Goal: Task Accomplishment & Management: Manage account settings

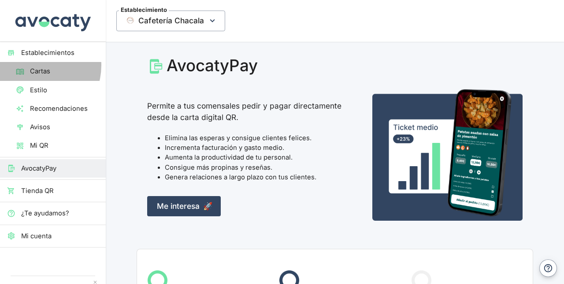
click at [33, 65] on link "Cartas" at bounding box center [53, 71] width 106 height 18
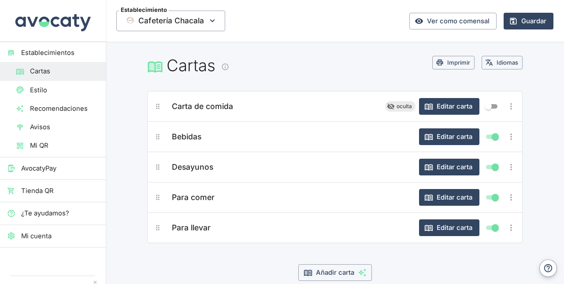
click at [173, 226] on span "Para llevar" at bounding box center [191, 228] width 39 height 12
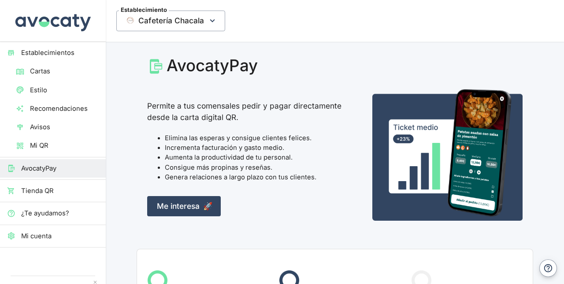
click at [43, 67] on span "Cartas" at bounding box center [64, 71] width 69 height 10
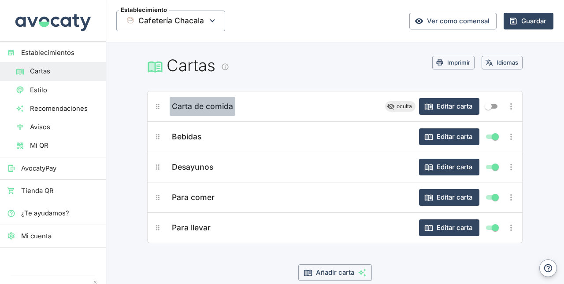
click at [203, 111] on span "Carta de comida" at bounding box center [202, 106] width 61 height 12
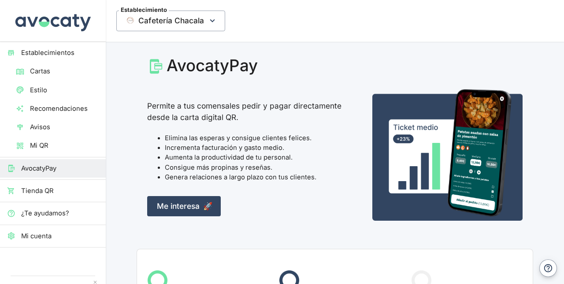
click at [37, 66] on span "Cartas" at bounding box center [64, 71] width 69 height 10
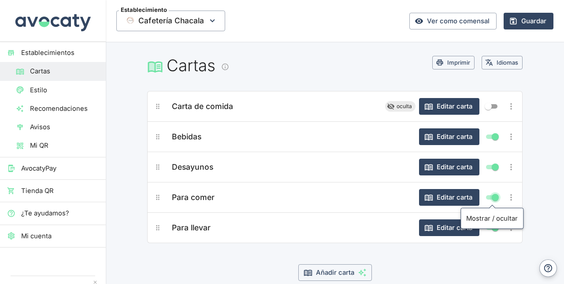
click at [493, 198] on input "Mostrar/ocultar elemento" at bounding box center [495, 197] width 32 height 11
checkbox input "false"
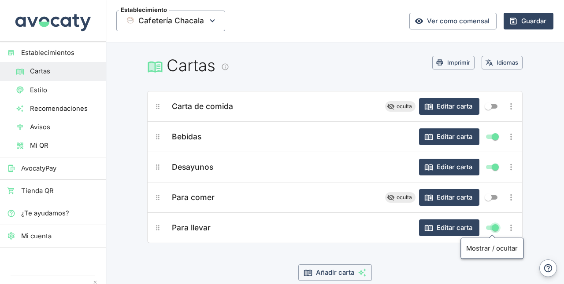
click at [492, 226] on input "Mostrar/ocultar elemento" at bounding box center [495, 228] width 32 height 11
checkbox input "false"
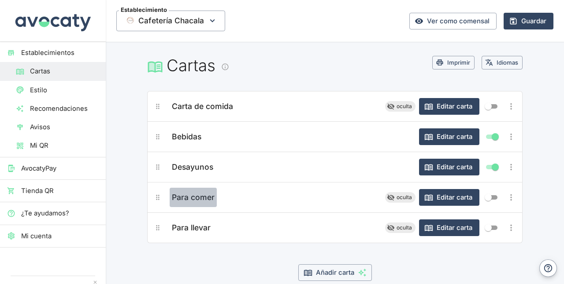
click at [196, 193] on span "Para comer" at bounding box center [193, 198] width 43 height 12
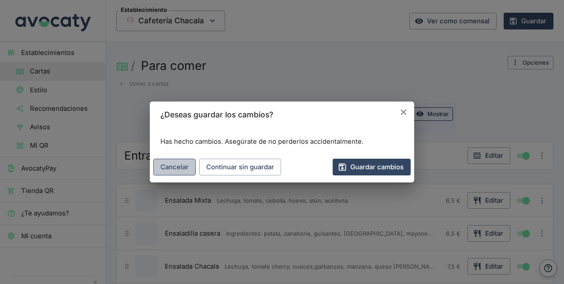
click at [176, 162] on button "Cancelar" at bounding box center [174, 167] width 42 height 17
click at [176, 170] on button "Cancelar" at bounding box center [174, 167] width 42 height 17
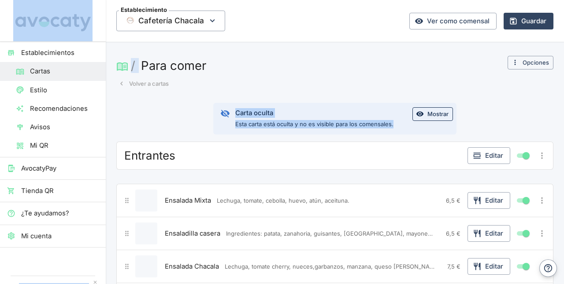
drag, startPoint x: 176, startPoint y: 170, endPoint x: 20, endPoint y: -6, distance: 235.2
click at [20, 0] on html "Establecimientos Cartas Estilo Recomendaciones Avisos Mi QR AvocatyPay Tienda Q…" at bounding box center [282, 142] width 564 height 284
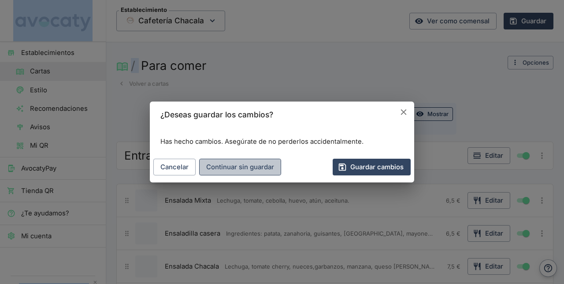
click at [228, 166] on button "Continuar sin guardar" at bounding box center [240, 167] width 82 height 17
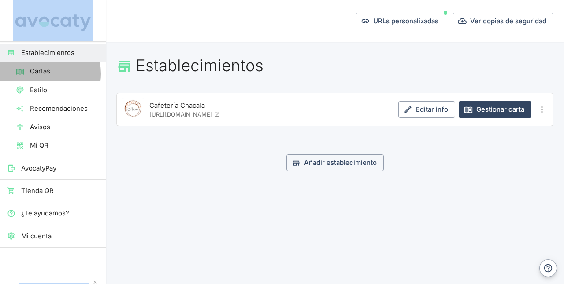
click at [38, 74] on span "Cartas" at bounding box center [64, 71] width 69 height 10
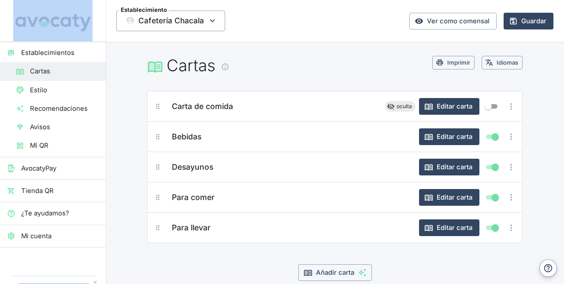
click at [202, 226] on span "Para llevar" at bounding box center [191, 228] width 39 height 12
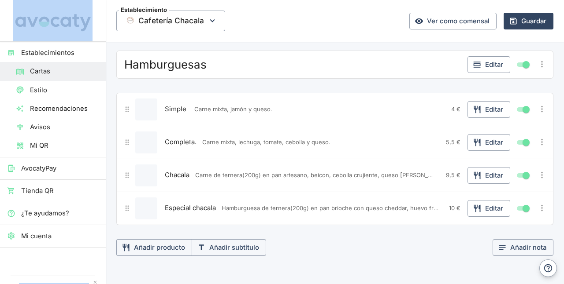
scroll to position [475, 0]
click at [515, 172] on input "Mostrar/ocultar elemento" at bounding box center [526, 175] width 32 height 11
checkbox input "false"
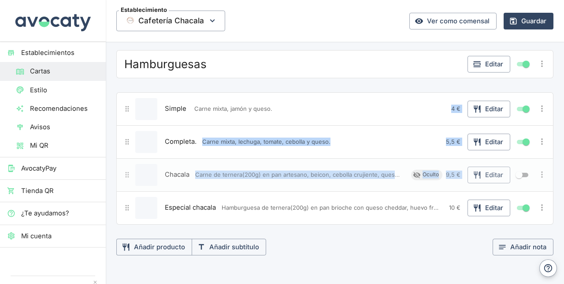
drag, startPoint x: 476, startPoint y: 154, endPoint x: 312, endPoint y: 120, distance: 168.1
click at [312, 120] on div "Simple Carne mixta, jamón y queso. 4 € Editar Completa. Carne mixta, lechuga, t…" at bounding box center [334, 158] width 437 height 133
click at [308, 125] on div "Completa. Carne mixta, lechuga, tomate, cebolla y queso. 5,5 € Editar" at bounding box center [334, 141] width 437 height 33
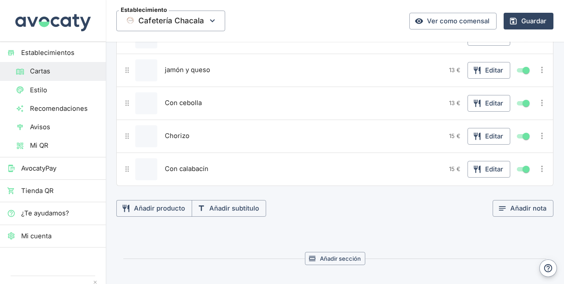
scroll to position [1637, 0]
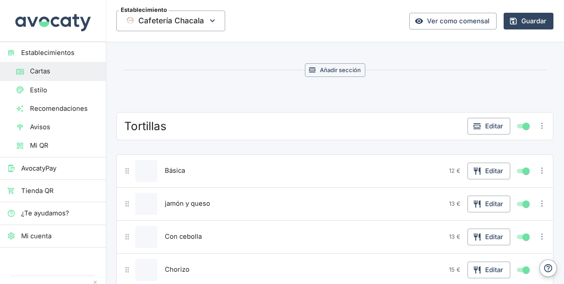
click at [514, 121] on input "Mostrar/ocultar elemento" at bounding box center [526, 126] width 32 height 11
checkbox input "false"
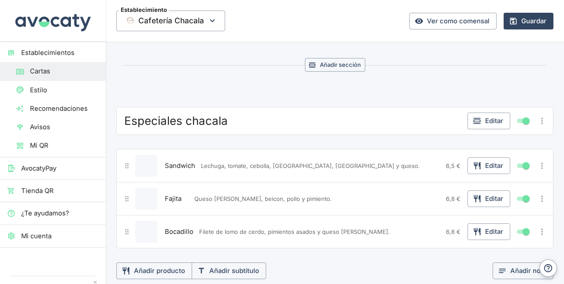
scroll to position [1063, 0]
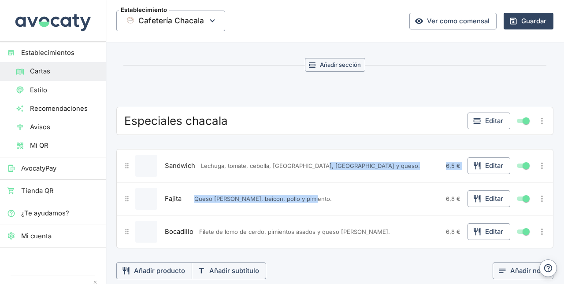
drag, startPoint x: 318, startPoint y: 138, endPoint x: 308, endPoint y: 222, distance: 84.7
click at [308, 222] on div "Especiales chacala Editar Sandwich Lechuga, tomate, cebolla, [GEOGRAPHIC_DATA],…" at bounding box center [334, 193] width 437 height 173
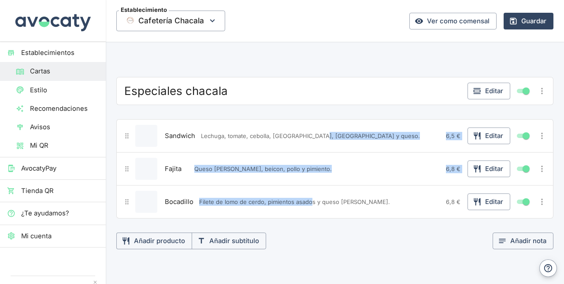
scroll to position [1094, 0]
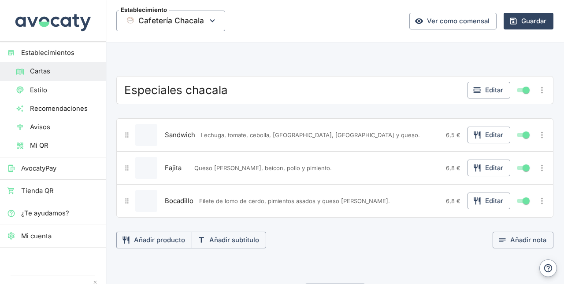
click at [344, 89] on div "Especiales chacala Editar" at bounding box center [334, 90] width 425 height 17
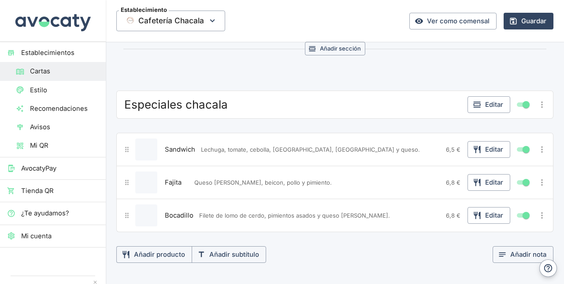
scroll to position [1079, 0]
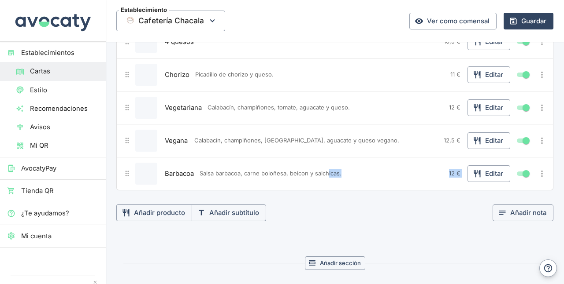
drag, startPoint x: 329, startPoint y: 172, endPoint x: 339, endPoint y: 294, distance: 122.8
click at [339, 284] on html "Establecimientos Cartas Estilo Recomendaciones Avisos Mi QR AvocatyPay Tienda Q…" at bounding box center [282, 142] width 564 height 284
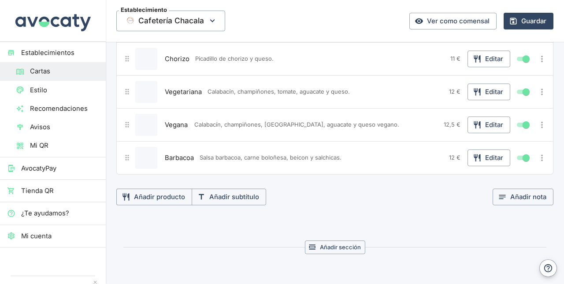
click at [322, 162] on div "Barbacoa Salsa barbacoa, carne boloñesa, beicon y salchicas." at bounding box center [303, 158] width 283 height 22
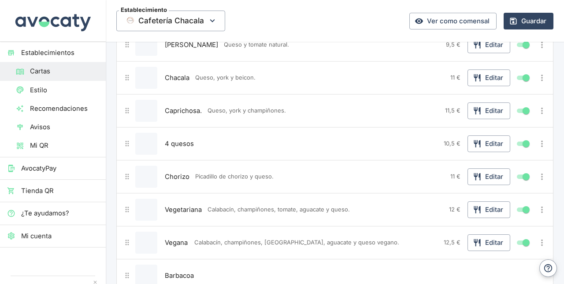
scroll to position [0, 0]
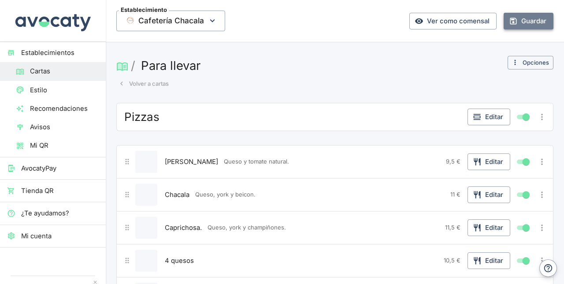
click at [525, 22] on button "Guardar" at bounding box center [528, 21] width 50 height 17
click at [513, 61] on button "Opciones" at bounding box center [530, 63] width 46 height 14
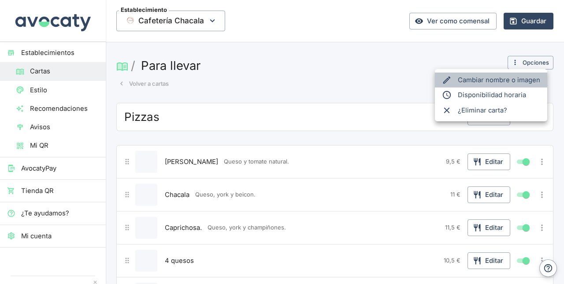
click at [502, 82] on span "Cambiar nombre o imagen" at bounding box center [498, 80] width 82 height 10
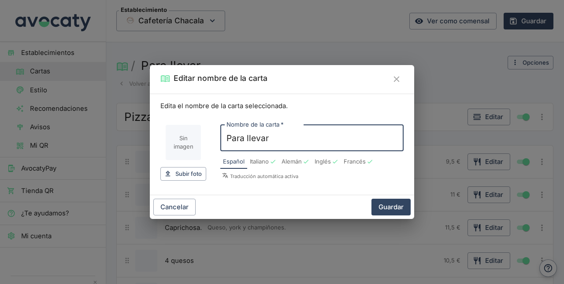
click at [298, 133] on input "Para llevar" at bounding box center [311, 138] width 183 height 27
type input "P"
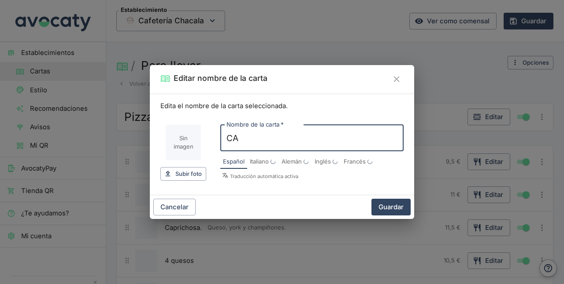
type input "C"
type input "c"
type input "Carta de comida"
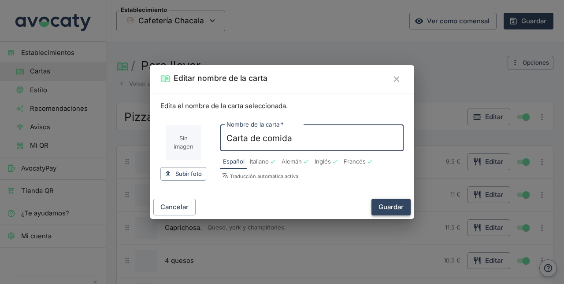
click at [399, 204] on button "Guardar" at bounding box center [390, 207] width 39 height 17
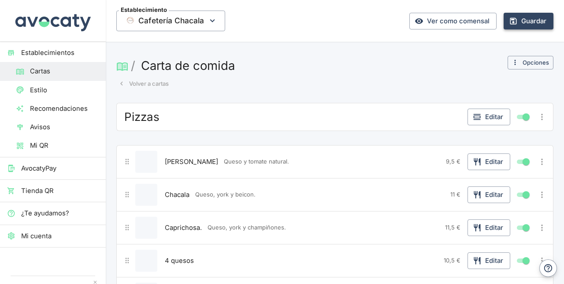
click at [526, 22] on button "Guardar" at bounding box center [528, 21] width 50 height 17
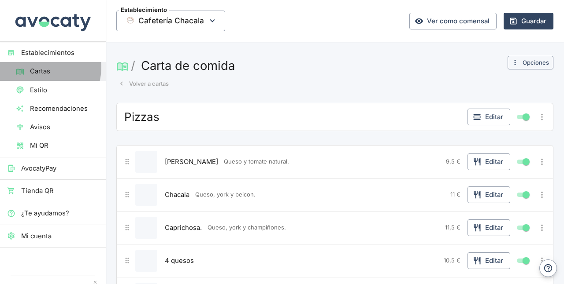
click at [37, 67] on span "Cartas" at bounding box center [64, 71] width 69 height 10
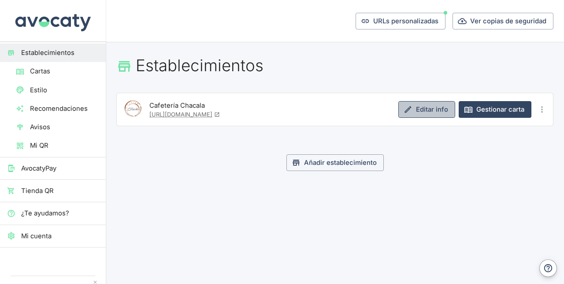
click at [437, 111] on link "Editar info" at bounding box center [426, 109] width 57 height 17
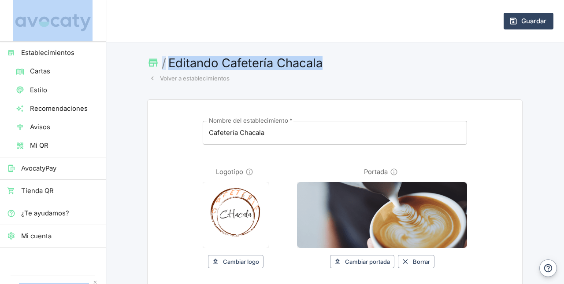
drag, startPoint x: 279, startPoint y: 106, endPoint x: 26, endPoint y: 34, distance: 263.5
click at [26, 34] on div "Establecimientos Cartas Estilo Recomendaciones Avisos Mi QR AvocatyPay Tienda Q…" at bounding box center [282, 142] width 564 height 284
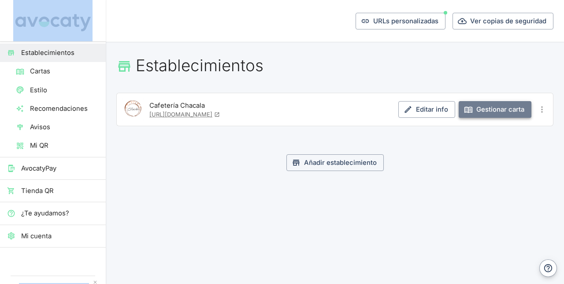
click at [493, 109] on link "Gestionar carta" at bounding box center [494, 109] width 73 height 17
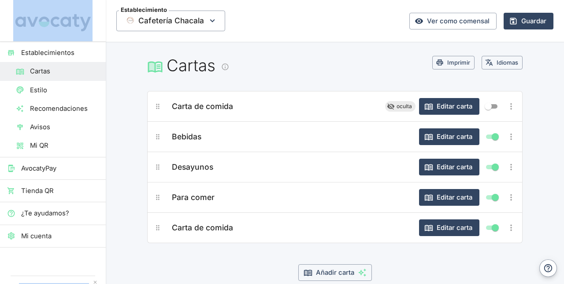
click at [493, 198] on input "Mostrar/ocultar elemento" at bounding box center [495, 197] width 32 height 11
checkbox input "false"
click at [196, 197] on span "Para comer" at bounding box center [193, 198] width 43 height 12
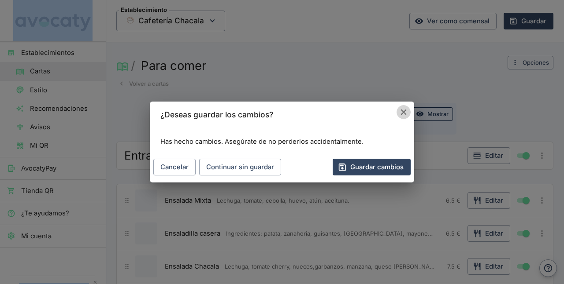
click at [399, 113] on icon "Cancelar" at bounding box center [403, 112] width 10 height 10
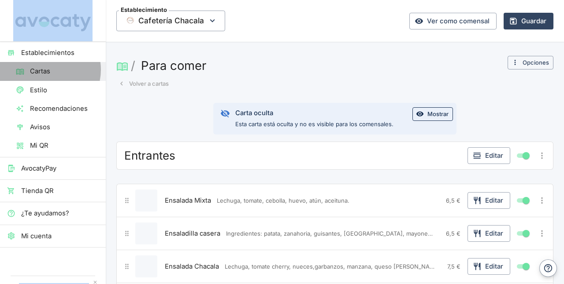
click at [44, 70] on span "Cartas" at bounding box center [64, 71] width 69 height 10
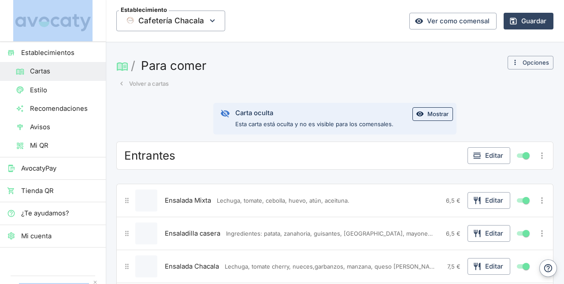
click at [44, 70] on span "Cartas" at bounding box center [64, 71] width 69 height 10
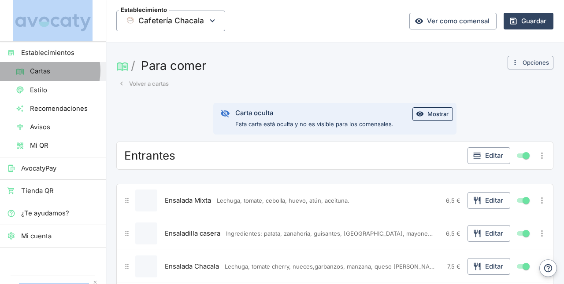
click at [46, 70] on span "Cartas" at bounding box center [64, 71] width 69 height 10
click at [40, 74] on span "Cartas" at bounding box center [64, 71] width 69 height 10
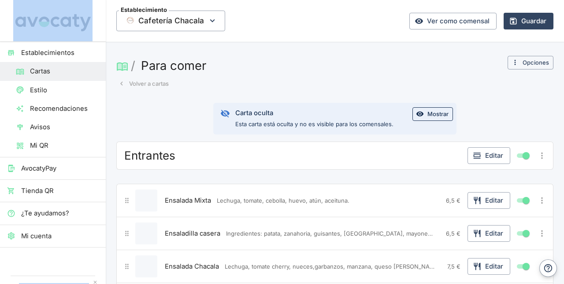
click at [42, 71] on span "Cartas" at bounding box center [64, 71] width 69 height 10
click at [527, 63] on button "Opciones" at bounding box center [530, 63] width 46 height 14
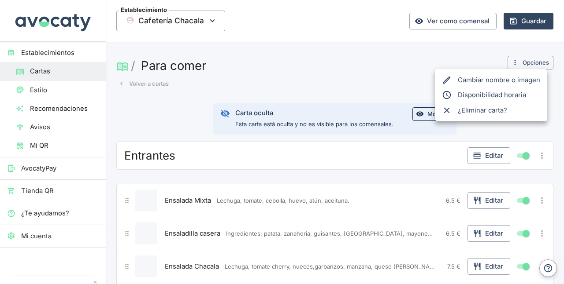
click at [377, 87] on div at bounding box center [282, 142] width 564 height 284
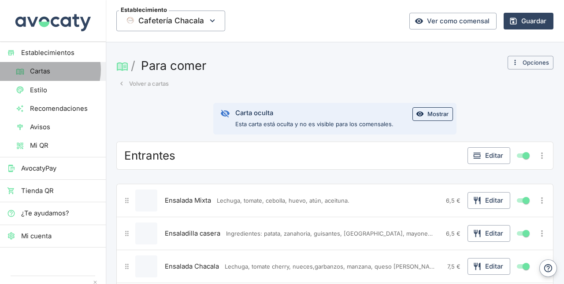
click at [45, 70] on span "Cartas" at bounding box center [64, 71] width 69 height 10
click at [40, 70] on span "Cartas" at bounding box center [64, 71] width 69 height 10
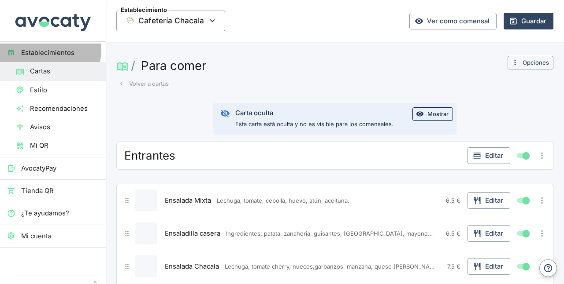
click at [45, 49] on span "Establecimientos" at bounding box center [59, 53] width 77 height 10
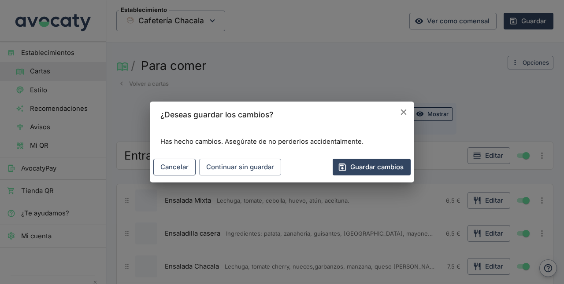
click at [169, 173] on button "Cancelar" at bounding box center [174, 167] width 42 height 17
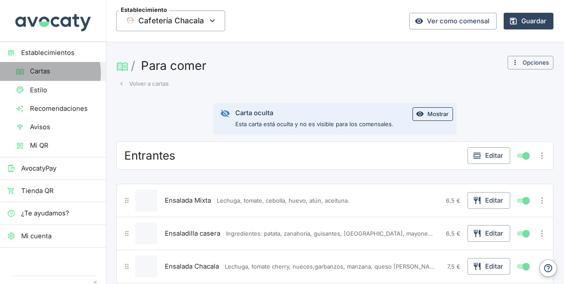
click at [43, 73] on span "Cartas" at bounding box center [64, 71] width 69 height 10
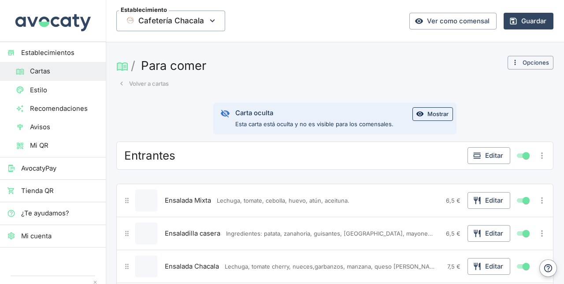
click at [42, 73] on span "Cartas" at bounding box center [64, 71] width 69 height 10
click at [523, 58] on button "Opciones" at bounding box center [530, 63] width 46 height 14
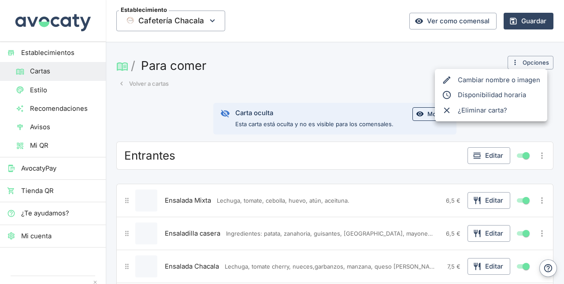
click at [434, 59] on div at bounding box center [282, 142] width 564 height 284
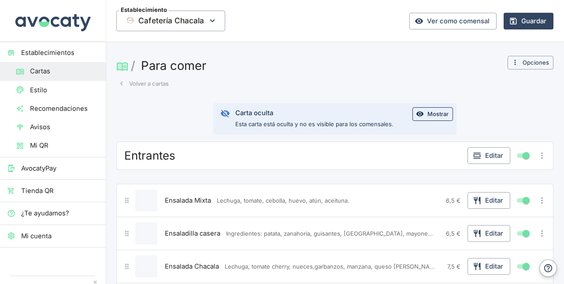
click at [43, 70] on span "Cartas" at bounding box center [64, 71] width 69 height 10
click at [96, 111] on link "Recomendaciones" at bounding box center [53, 108] width 106 height 18
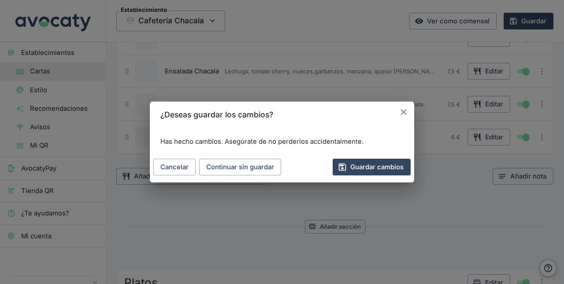
scroll to position [197, 0]
click at [405, 109] on icon "Cancelar" at bounding box center [403, 112] width 10 height 10
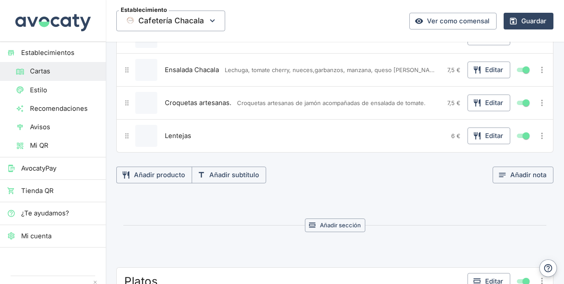
click at [42, 94] on span "Estilo" at bounding box center [64, 90] width 69 height 10
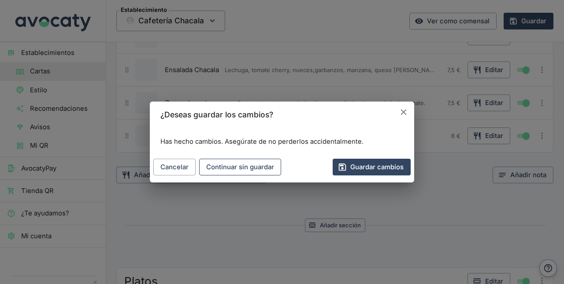
click at [238, 162] on button "Continuar sin guardar" at bounding box center [240, 167] width 82 height 17
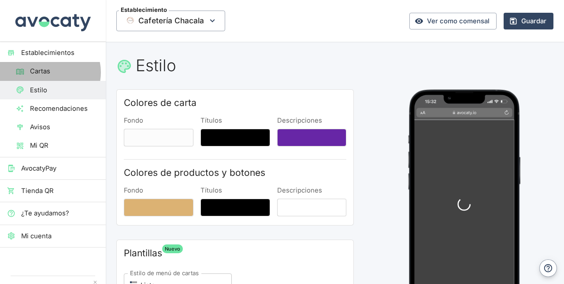
click at [49, 72] on span "Cartas" at bounding box center [64, 71] width 69 height 10
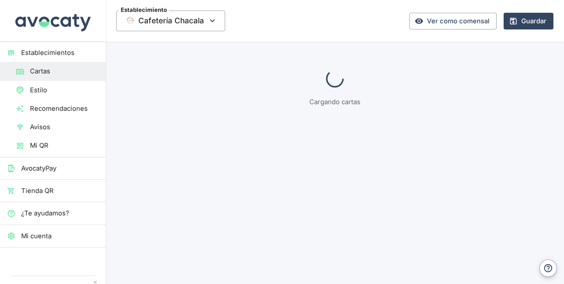
click at [49, 72] on span "Cartas" at bounding box center [64, 71] width 69 height 10
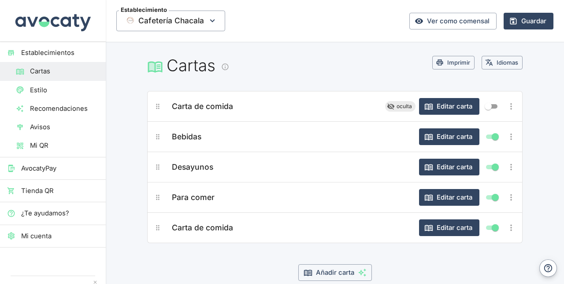
click at [328, 162] on div "Desayunos" at bounding box center [290, 167] width 242 height 19
click at [491, 197] on input "Mostrar/ocultar elemento" at bounding box center [495, 197] width 32 height 11
checkbox input "false"
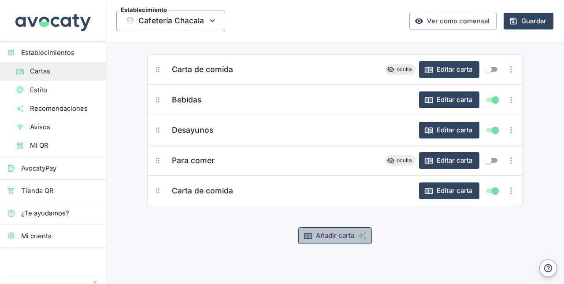
click at [317, 237] on button "Añadir carta" at bounding box center [335, 236] width 74 height 17
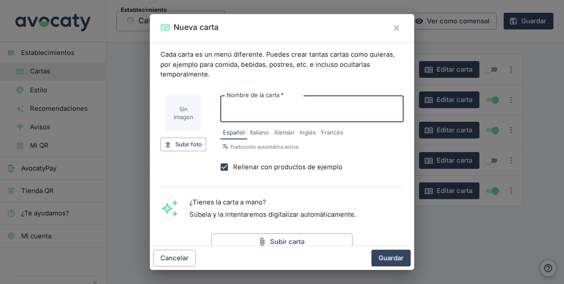
type input "m"
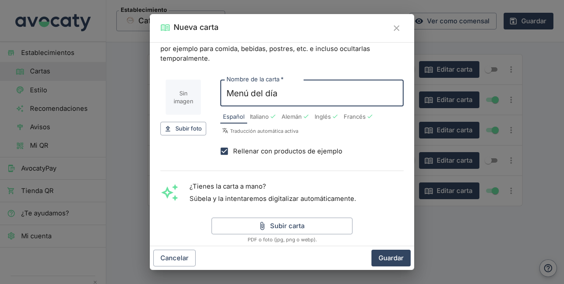
scroll to position [0, 0]
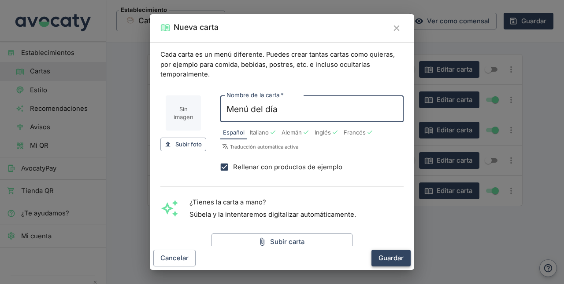
type input "Menú del día"
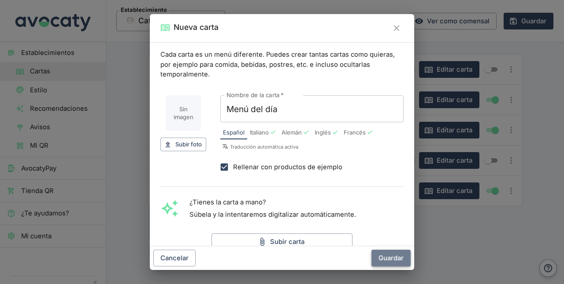
click at [381, 255] on button "Guardar" at bounding box center [390, 258] width 39 height 17
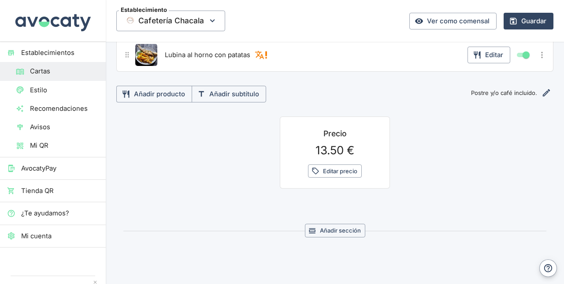
scroll to position [306, 0]
click at [331, 167] on button "Editar precio" at bounding box center [335, 172] width 54 height 14
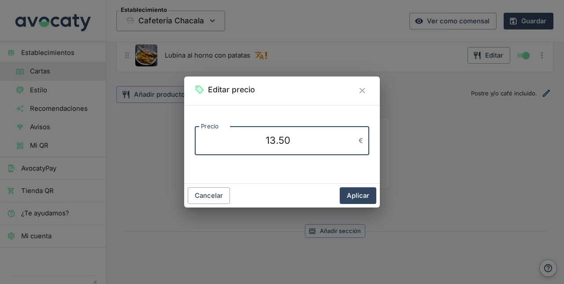
click at [318, 137] on textarea "13.50" at bounding box center [278, 141] width 154 height 14
type textarea "14"
click at [362, 192] on button "Aplicar" at bounding box center [357, 196] width 37 height 17
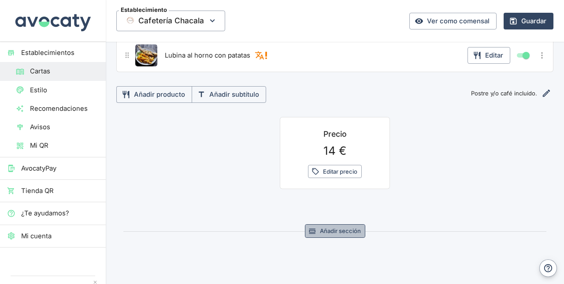
click at [331, 232] on button "Añadir sección" at bounding box center [335, 232] width 60 height 14
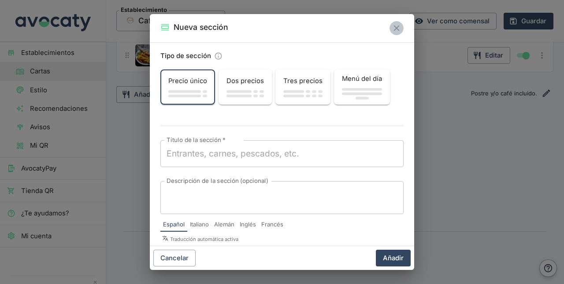
click at [397, 30] on icon "Cerrar" at bounding box center [396, 28] width 10 height 10
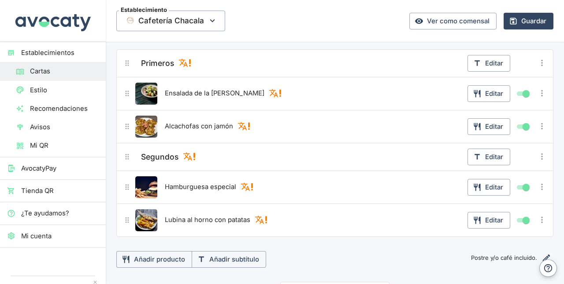
scroll to position [115, 0]
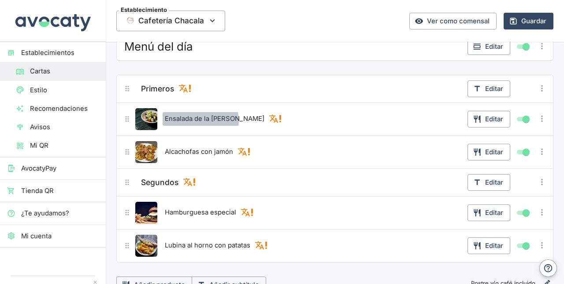
click at [199, 119] on span "Ensalada de la [PERSON_NAME]" at bounding box center [214, 119] width 99 height 10
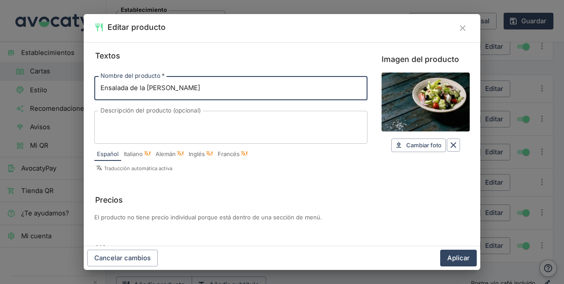
drag, startPoint x: 202, startPoint y: 87, endPoint x: 0, endPoint y: 115, distance: 203.6
click at [0, 115] on div "Editar producto Textos Nombre del producto   * Ensalada de la [PERSON_NAME] Nom…" at bounding box center [282, 142] width 564 height 284
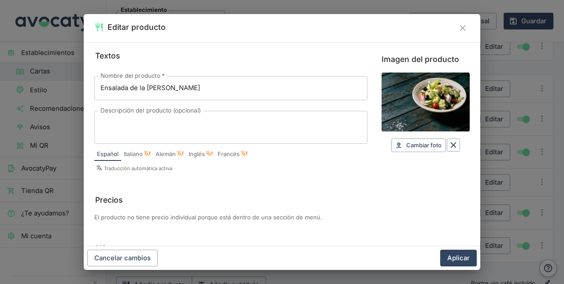
click at [402, 125] on input "Imagen del producto" at bounding box center [425, 102] width 88 height 59
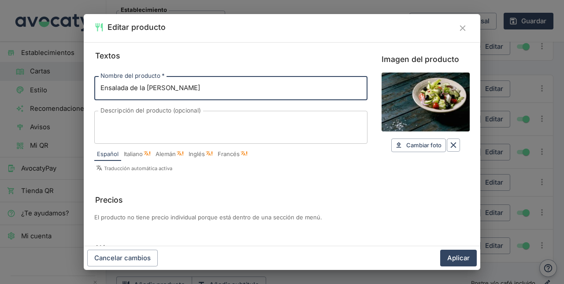
click at [173, 87] on input "Ensalada de la [PERSON_NAME]" at bounding box center [230, 88] width 273 height 24
type input "e"
type input "Ensalada Mixta"
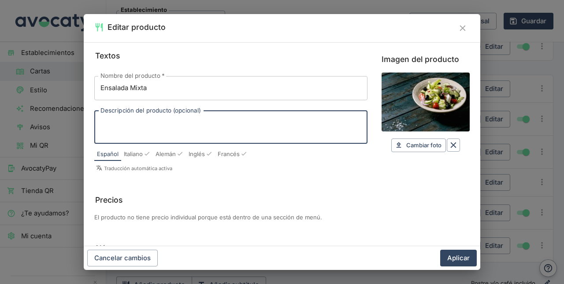
click at [107, 133] on textarea "Descripción del producto (opcional)" at bounding box center [230, 127] width 261 height 18
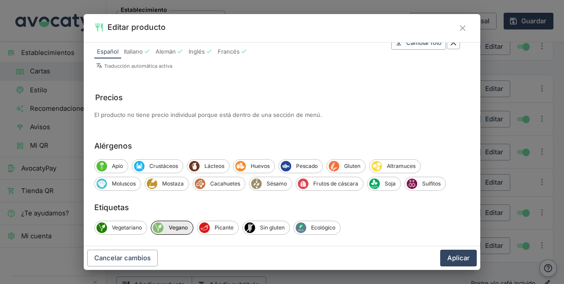
scroll to position [103, 0]
type textarea "lechuga,tomate,cebolla,[GEOGRAPHIC_DATA],[GEOGRAPHIC_DATA] y aceituna."
click at [249, 164] on span "Huevos" at bounding box center [260, 166] width 29 height 8
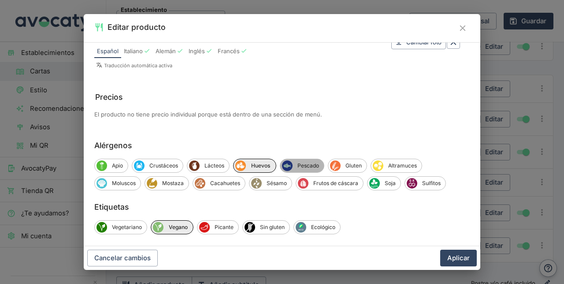
click at [300, 166] on span "Pescado" at bounding box center [307, 166] width 31 height 8
click at [461, 256] on button "Aplicar" at bounding box center [458, 258] width 37 height 17
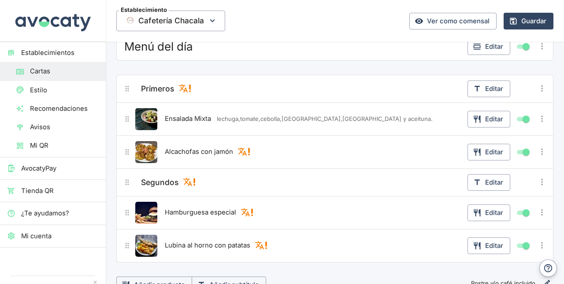
click at [492, 141] on div "Alcachofas con jamón Editar" at bounding box center [334, 152] width 425 height 22
click at [485, 150] on button "Editar" at bounding box center [488, 152] width 43 height 17
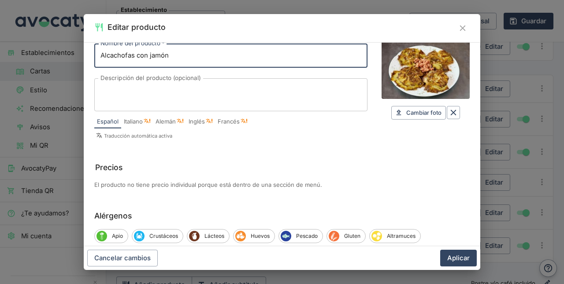
scroll to position [30, 0]
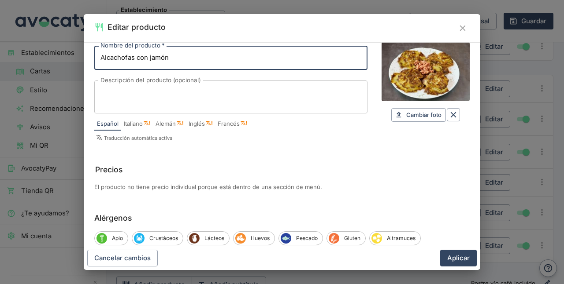
drag, startPoint x: 446, startPoint y: 115, endPoint x: 441, endPoint y: 115, distance: 4.4
click at [448, 115] on icon "Borrar" at bounding box center [453, 115] width 10 height 10
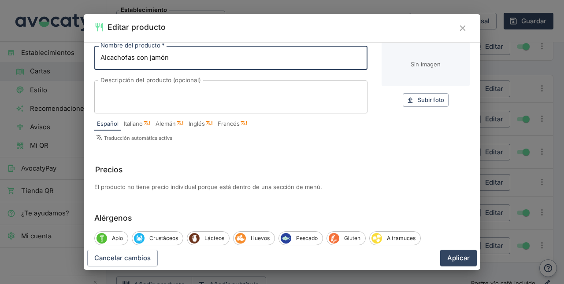
click at [183, 52] on input "Alcachofas con jamón" at bounding box center [230, 58] width 273 height 24
type input "l"
type input "Lentejas"
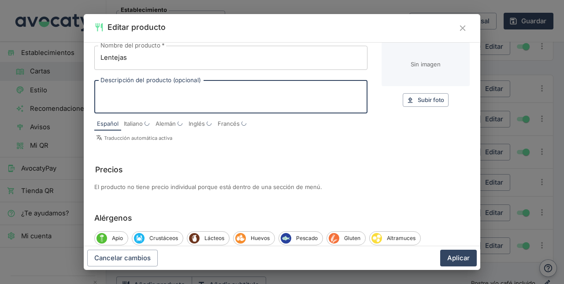
click at [171, 98] on textarea "Descripción del producto (opcional)" at bounding box center [230, 97] width 261 height 18
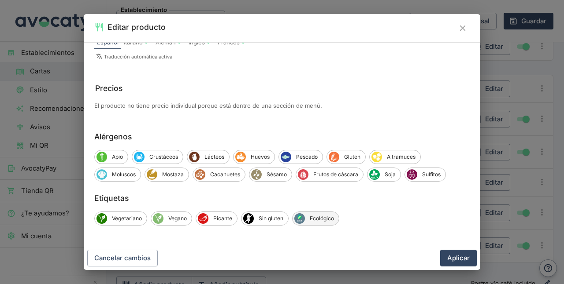
scroll to position [0, 0]
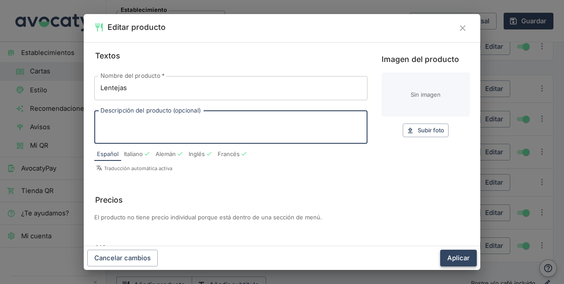
click at [463, 255] on button "Aplicar" at bounding box center [458, 258] width 37 height 17
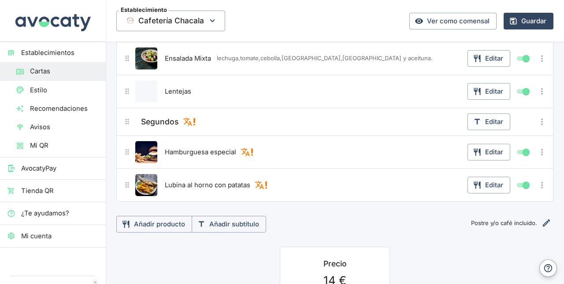
scroll to position [177, 0]
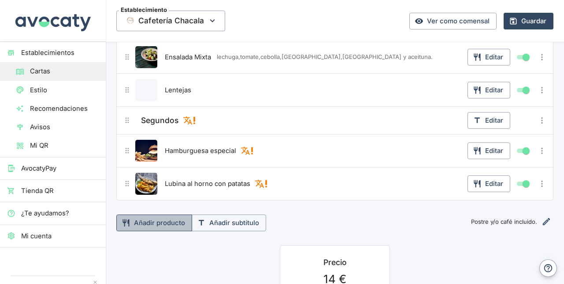
click at [141, 222] on button "Añadir producto" at bounding box center [154, 223] width 76 height 17
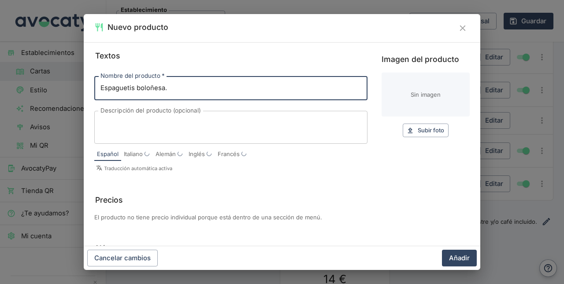
type input "Espaguetis boloñesa."
click at [158, 126] on textarea "Descripción del producto (opcional)" at bounding box center [230, 127] width 261 height 18
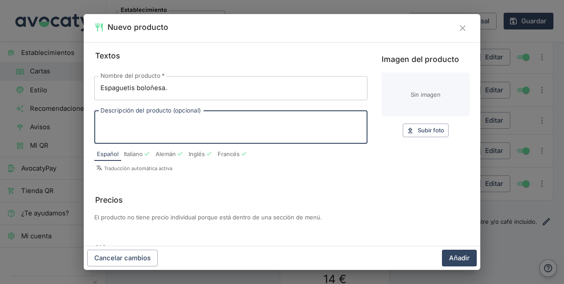
type textarea "j"
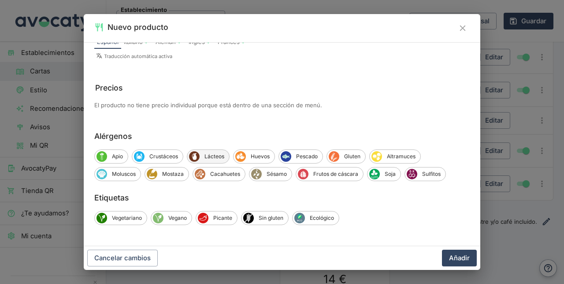
type textarea "pasta, carne,salsa de tomate y queso."
click at [212, 153] on span "Lácteos" at bounding box center [213, 157] width 29 height 8
click at [338, 155] on icon "Gluten" at bounding box center [335, 157] width 10 height 10
click at [462, 252] on button "Añadir" at bounding box center [459, 258] width 35 height 17
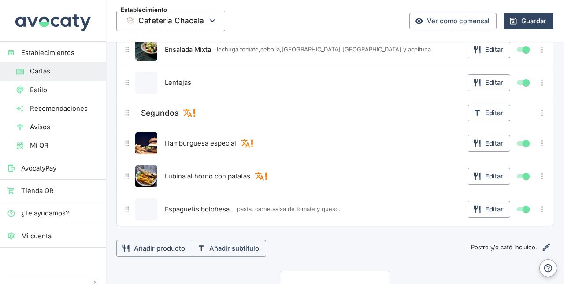
scroll to position [186, 0]
drag, startPoint x: 128, startPoint y: 211, endPoint x: 123, endPoint y: 211, distance: 4.8
click at [123, 211] on div at bounding box center [139, 209] width 35 height 22
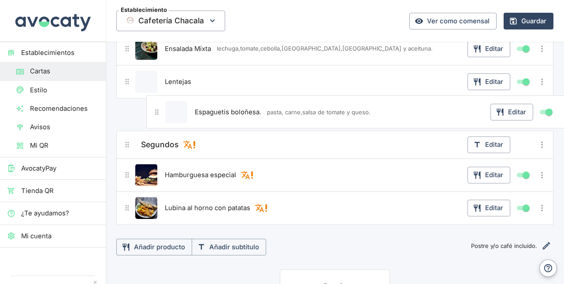
drag, startPoint x: 129, startPoint y: 209, endPoint x: 153, endPoint y: 117, distance: 95.3
click at [153, 117] on div "Primeros Editar Ensalada Mixta lechuga,tomate,cebolla,atún,huevo y aceituna. Ed…" at bounding box center [334, 114] width 437 height 221
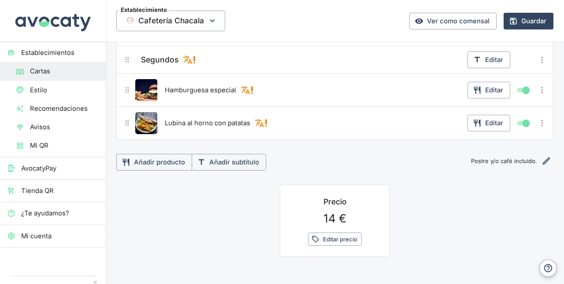
scroll to position [272, 0]
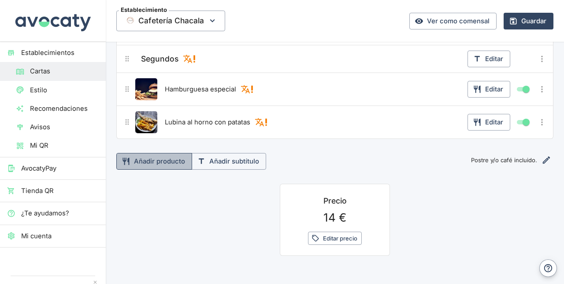
click at [139, 160] on button "Añadir producto" at bounding box center [154, 161] width 76 height 17
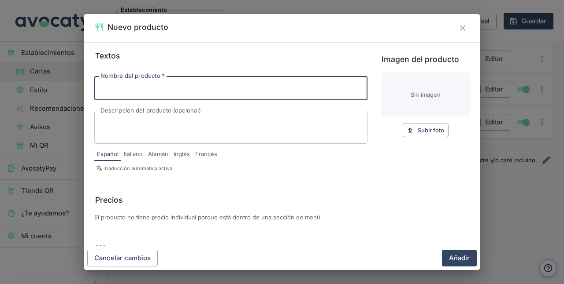
type input "e"
type input "Ensaladilla casera"
click at [110, 129] on textarea "Descripción del producto (opcional)" at bounding box center [230, 127] width 261 height 18
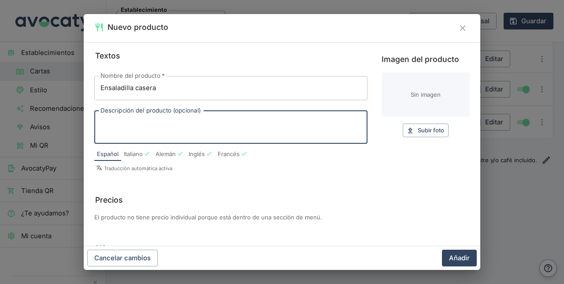
type textarea "p"
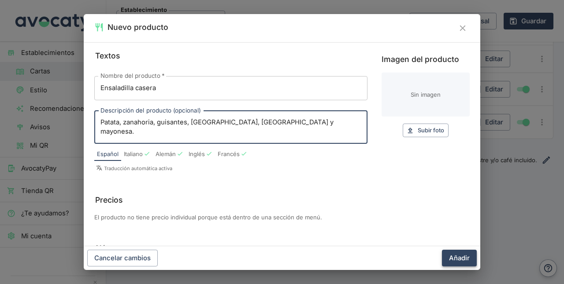
type textarea "Patata, zanahoria, guisantes, [GEOGRAPHIC_DATA], [GEOGRAPHIC_DATA] y mayonesa."
click at [464, 256] on button "Añadir" at bounding box center [459, 258] width 35 height 17
click at [464, 256] on div "Cancelar cambios Añadir" at bounding box center [282, 259] width 396 height 24
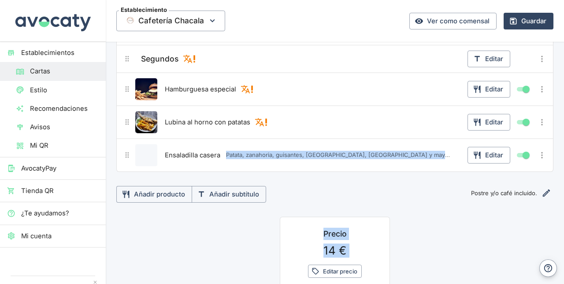
drag, startPoint x: 464, startPoint y: 256, endPoint x: 243, endPoint y: 129, distance: 255.6
click at [243, 129] on div "Menú del día Editar Primeros Editar Ensalada Mixta Editar Lentejas Editar Espag…" at bounding box center [334, 83] width 437 height 414
drag, startPoint x: 243, startPoint y: 129, endPoint x: 130, endPoint y: 224, distance: 147.7
click at [130, 224] on div "Menú del día Editar Primeros Editar Ensalada Mixta Editar Lentejas Editar Espag…" at bounding box center [334, 83] width 437 height 414
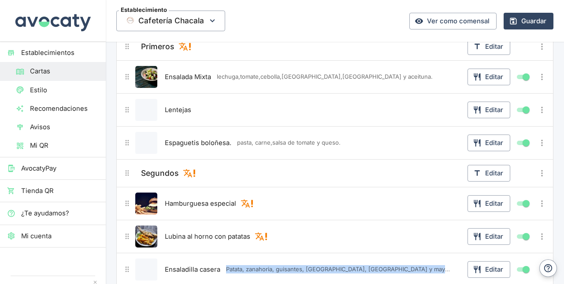
scroll to position [157, 0]
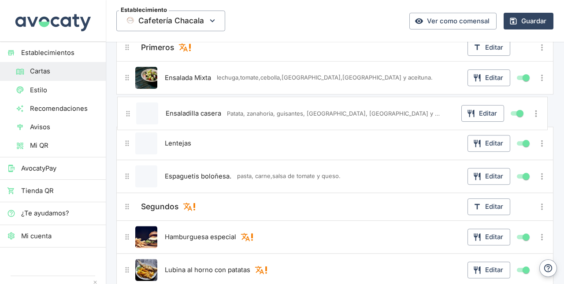
drag, startPoint x: 129, startPoint y: 268, endPoint x: 131, endPoint y: 104, distance: 163.8
click at [131, 104] on div "Primeros Editar Ensalada Mixta lechuga,tomate,cebolla,atún,huevo y aceituna. Ed…" at bounding box center [334, 160] width 437 height 254
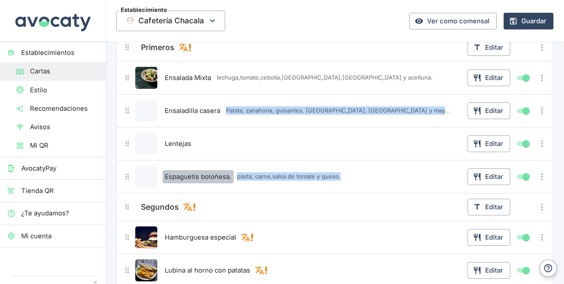
click at [207, 177] on span "Espaguetis boloñesa." at bounding box center [198, 177] width 66 height 10
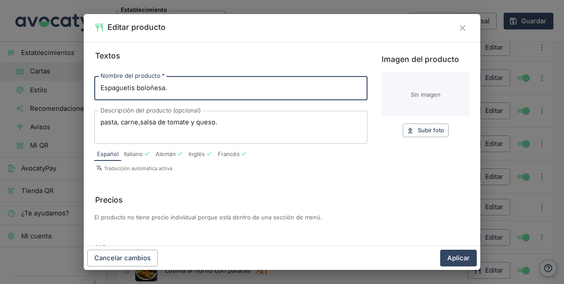
click at [228, 90] on input "Espaguetis boloñesa." at bounding box center [230, 88] width 273 height 24
type input "Espaguetis boloñesa"
click at [466, 254] on button "Aplicar" at bounding box center [458, 258] width 37 height 17
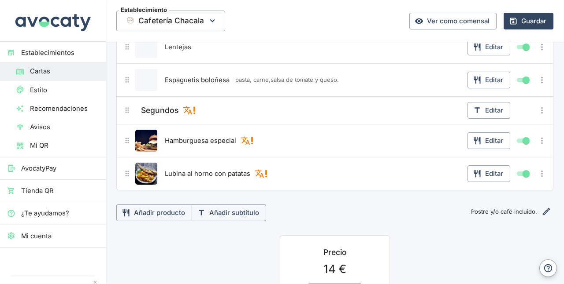
scroll to position [255, 0]
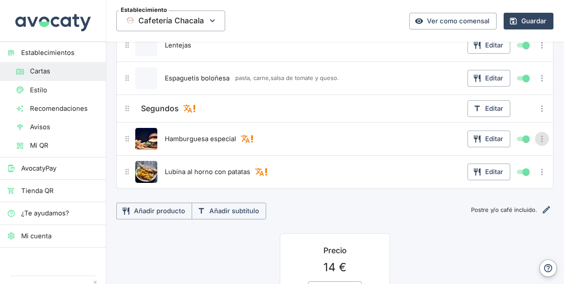
click at [537, 135] on icon "Más opciones" at bounding box center [542, 139] width 10 height 10
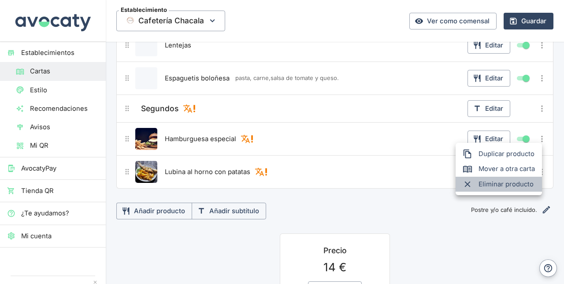
click at [516, 184] on span "Eliminar producto" at bounding box center [506, 185] width 56 height 10
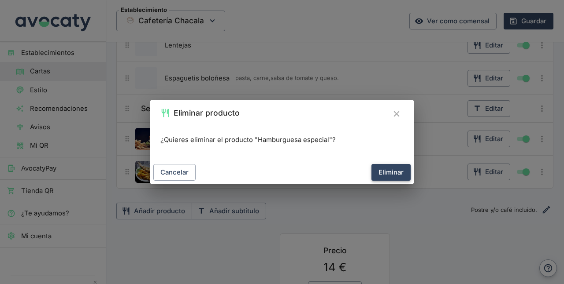
click at [398, 173] on button "Eliminar" at bounding box center [390, 172] width 39 height 17
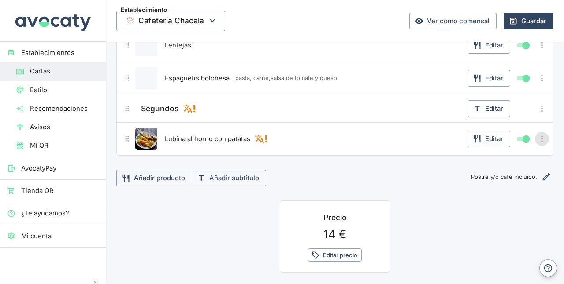
click at [537, 134] on icon "Más opciones" at bounding box center [542, 139] width 10 height 10
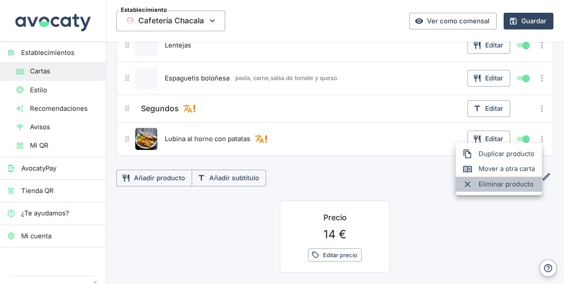
click at [493, 186] on span "Eliminar producto" at bounding box center [506, 185] width 56 height 10
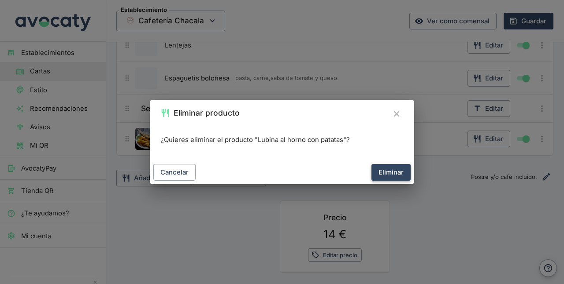
drag, startPoint x: 493, startPoint y: 186, endPoint x: 400, endPoint y: 173, distance: 93.8
click at [400, 173] on div "Eliminar producto ¿Quieres eliminar el producto "Lubina al horno con patatas"? …" at bounding box center [282, 142] width 564 height 284
click at [400, 173] on button "Eliminar" at bounding box center [390, 172] width 39 height 17
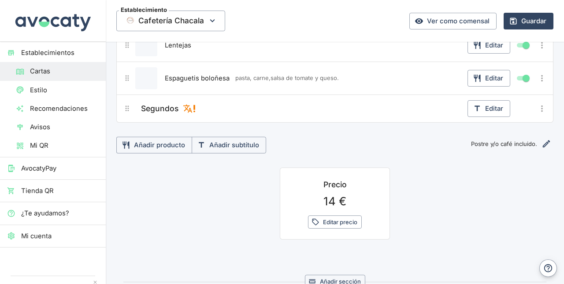
click at [505, 141] on span "Postre y/o café incluido." at bounding box center [457, 144] width 160 height 8
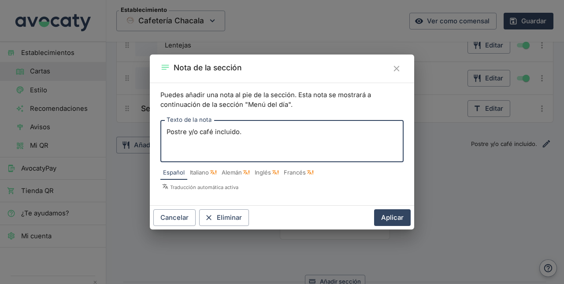
click at [198, 131] on textarea "Postre y/o café incluido." at bounding box center [281, 142] width 231 height 28
type textarea "Postre o café incluido."
click at [396, 214] on button "Aplicar" at bounding box center [392, 218] width 37 height 17
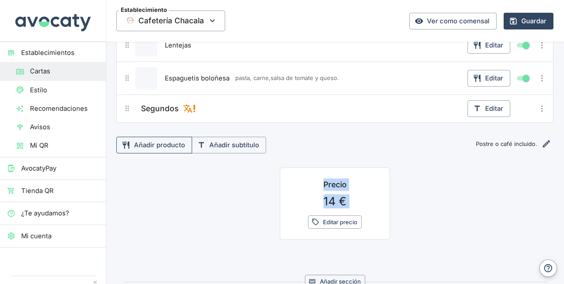
drag, startPoint x: 396, startPoint y: 215, endPoint x: 150, endPoint y: 148, distance: 255.0
click at [150, 148] on div "Menú del día Editar Primeros Editar Ensalada Mixta Editar Ensaladilla casera Pa…" at bounding box center [334, 67] width 437 height 348
click at [161, 140] on button "Añadir producto" at bounding box center [154, 145] width 76 height 17
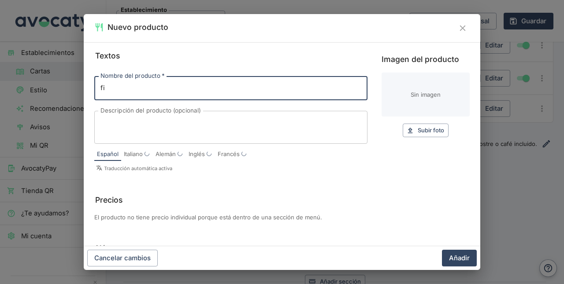
type input "f"
type input "Filete de ternera."
click at [129, 125] on textarea "Descripción del producto (opcional)" at bounding box center [230, 127] width 261 height 18
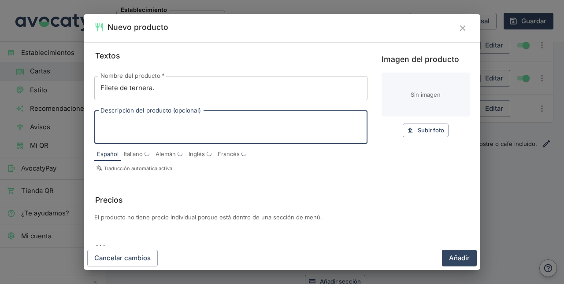
type textarea "a"
click at [169, 88] on input "Filete de ternera." at bounding box center [230, 88] width 273 height 24
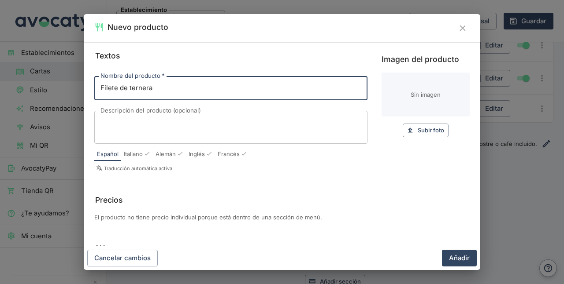
type input "Filete de ternera"
click at [103, 118] on textarea "Descripción del producto (opcional)" at bounding box center [230, 127] width 261 height 18
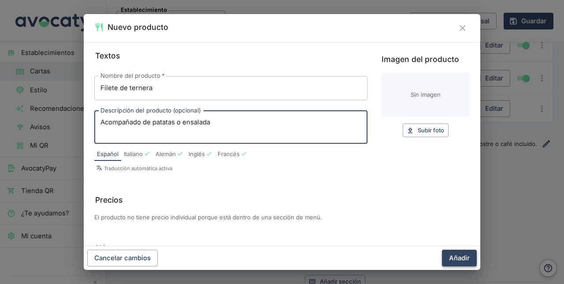
type textarea "Acompañado de patatas o ensalada"
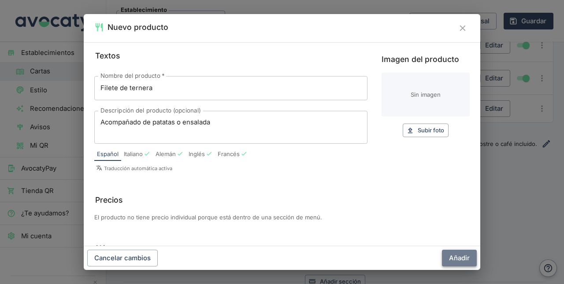
click at [459, 254] on button "Añadir" at bounding box center [459, 258] width 35 height 17
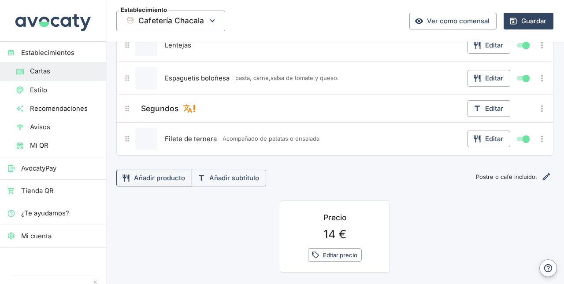
click at [174, 176] on button "Añadir producto" at bounding box center [154, 178] width 76 height 17
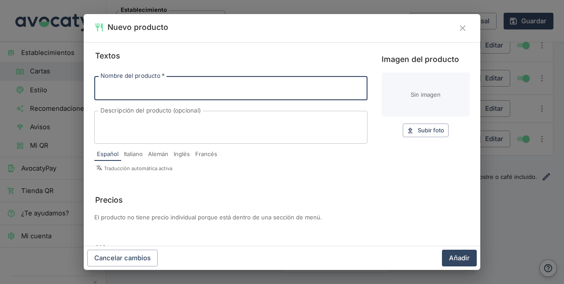
type input "L"
type input "f"
type input "L"
type input "Raxo(lomo de cerdo)"
click at [120, 126] on textarea "Descripción del producto (opcional)" at bounding box center [230, 127] width 261 height 18
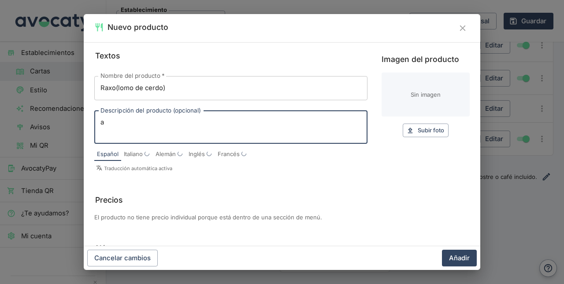
type textarea "a"
click at [111, 119] on textarea "a" at bounding box center [230, 127] width 261 height 18
type textarea "Acompañado de patatas o ensalada."
click at [455, 254] on button "Añadir" at bounding box center [459, 258] width 35 height 17
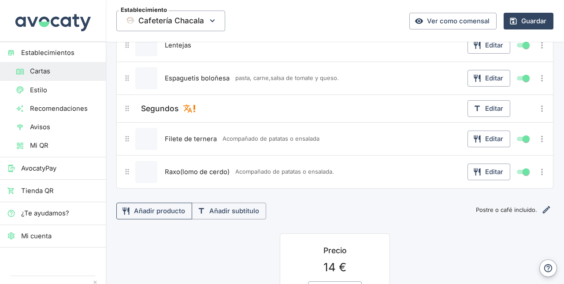
drag, startPoint x: 455, startPoint y: 254, endPoint x: 167, endPoint y: 213, distance: 290.3
click at [166, 206] on button "Añadir producto" at bounding box center [154, 211] width 76 height 17
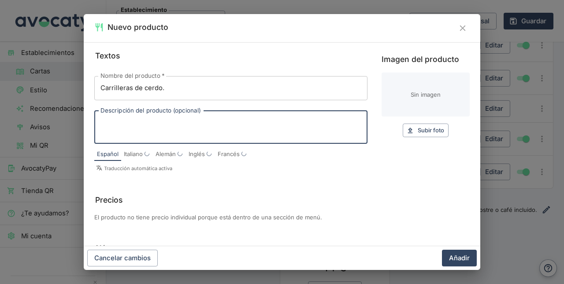
click at [177, 124] on textarea "Descripción del producto (opcional)" at bounding box center [230, 127] width 261 height 18
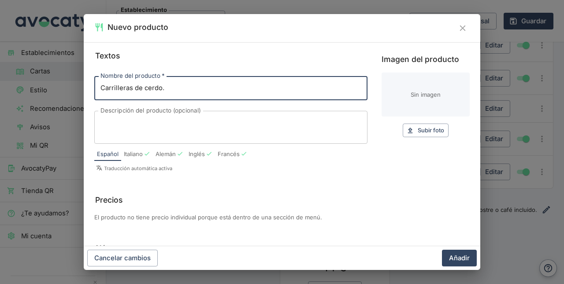
click at [185, 87] on input "Carrilleras de cerdo." at bounding box center [230, 88] width 273 height 24
type input "Carrilleras de cerdo"
click at [113, 126] on textarea "Descripción del producto (opcional)" at bounding box center [230, 127] width 261 height 18
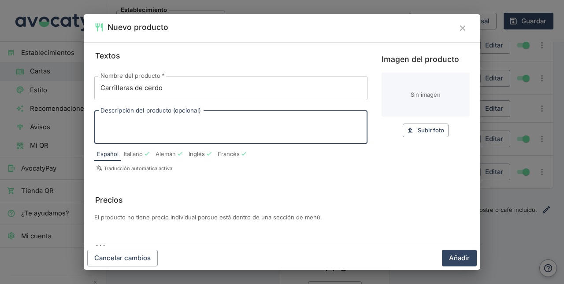
type textarea "E"
type textarea "En salsa, acompañadas de ensalada o patatas."
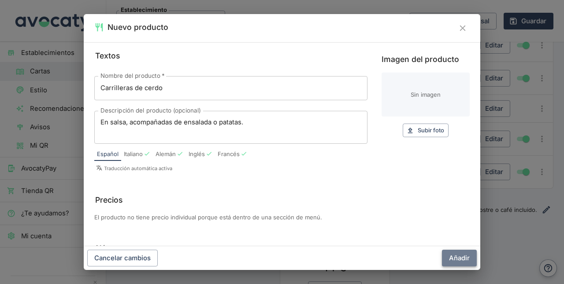
click at [456, 256] on button "Añadir" at bounding box center [459, 258] width 35 height 17
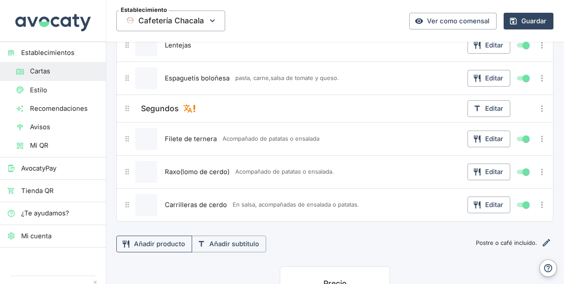
click at [169, 241] on button "Añadir producto" at bounding box center [154, 244] width 76 height 17
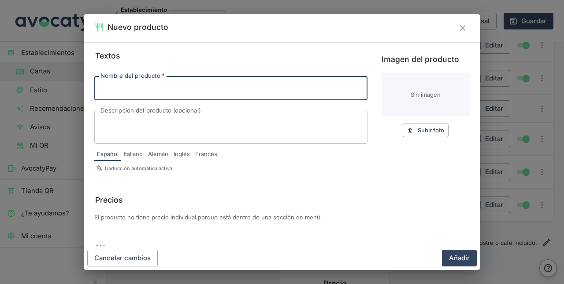
click at [192, 80] on input "Nombre del producto   *" at bounding box center [230, 88] width 273 height 24
type input "h"
type input "J"
type input "Huevos, beicon y patatas."
click at [461, 262] on button "Añadir" at bounding box center [459, 258] width 35 height 17
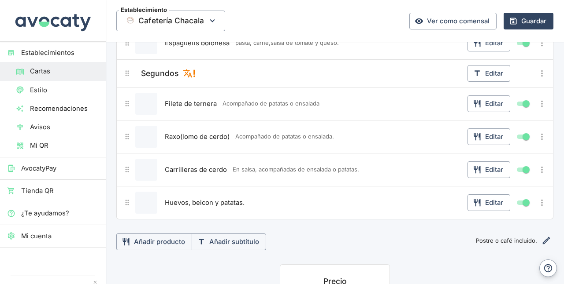
scroll to position [291, 0]
click at [162, 239] on button "Añadir producto" at bounding box center [154, 241] width 76 height 17
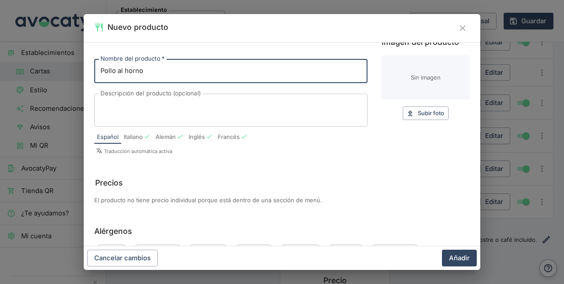
scroll to position [18, 0]
type input "Pollo al horno."
click at [161, 116] on textarea "Descripción del producto (opcional)" at bounding box center [230, 109] width 261 height 18
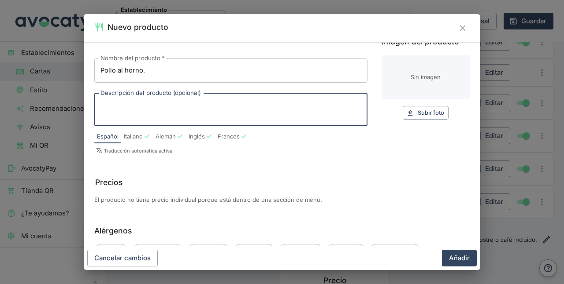
type textarea "M"
type textarea "Trasero de pollo acompañado de patatas o ensalada."
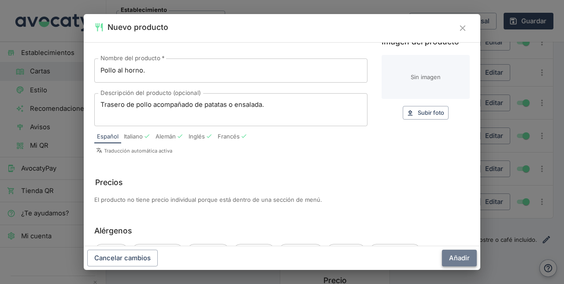
click at [459, 260] on button "Añadir" at bounding box center [459, 258] width 35 height 17
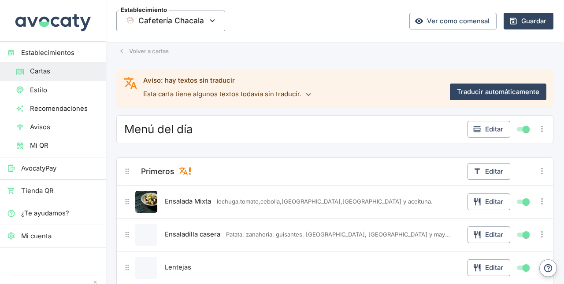
scroll to position [0, 0]
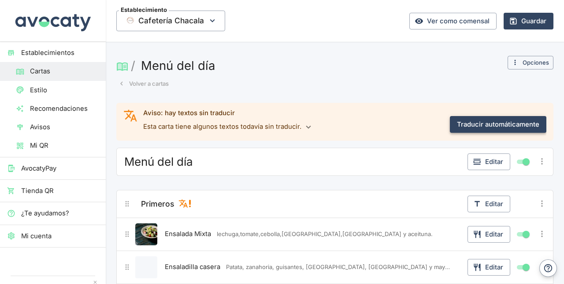
click at [460, 119] on button "Traducir automáticamente" at bounding box center [497, 124] width 96 height 17
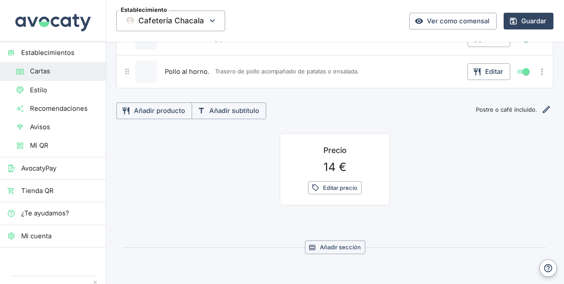
scroll to position [412, 0]
click at [314, 241] on button "Añadir sección" at bounding box center [335, 246] width 60 height 14
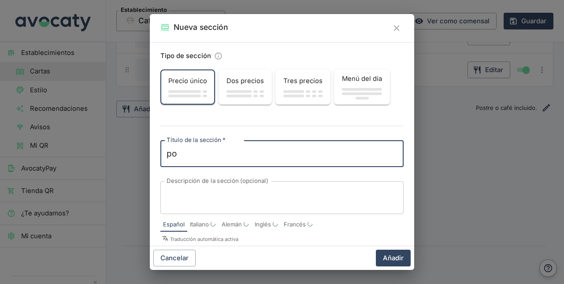
type textarea "p"
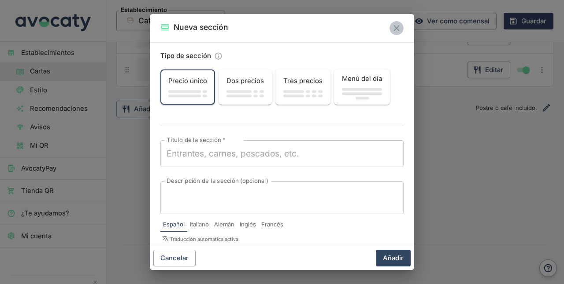
click at [401, 28] on icon "Cerrar" at bounding box center [396, 28] width 10 height 10
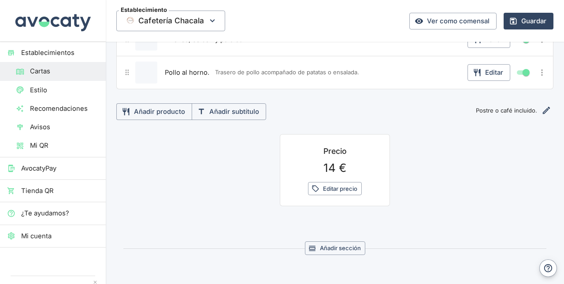
scroll to position [381, 0]
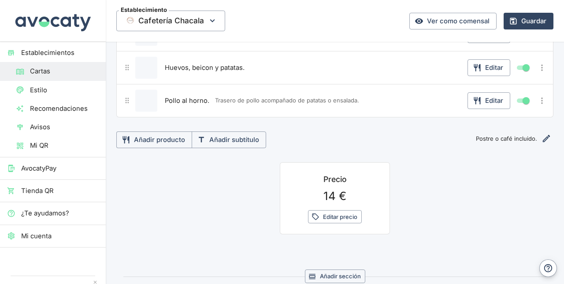
click at [431, 249] on section "Menú del día Editar Primeros Editar Ensalada Mixta Editar Ensaladilla casera Ed…" at bounding box center [335, 20] width 458 height 597
drag, startPoint x: 431, startPoint y: 249, endPoint x: 410, endPoint y: 175, distance: 77.3
click at [410, 175] on section "Menú del día Editar Primeros Editar Ensalada Mixta Editar Ensaladilla casera Ed…" at bounding box center [335, 20] width 458 height 597
click at [526, 135] on span "Postre o café incluido." at bounding box center [457, 139] width 160 height 8
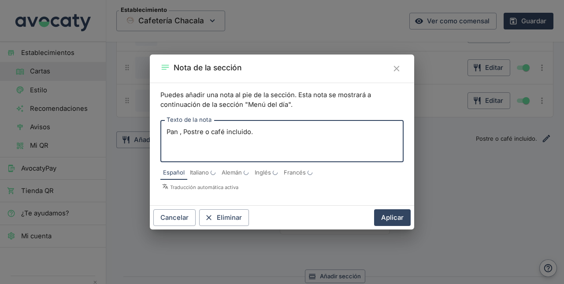
click at [188, 132] on textarea "Pan , Postre o café incluido." at bounding box center [281, 142] width 231 height 28
click at [257, 149] on textarea "Pan , postre o café incluido." at bounding box center [281, 142] width 231 height 28
type textarea "Pan , postre o café incluido."
click at [388, 216] on button "Aplicar" at bounding box center [392, 218] width 37 height 17
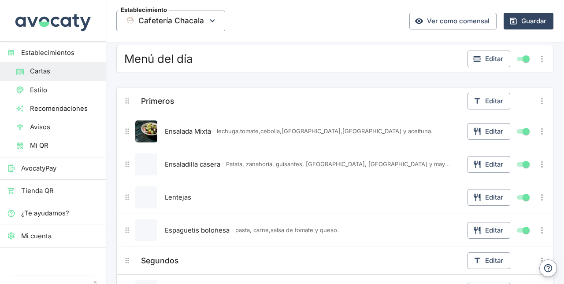
scroll to position [0, 0]
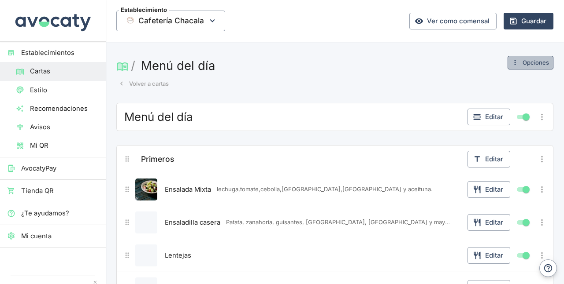
click at [523, 60] on button "Opciones" at bounding box center [530, 63] width 46 height 14
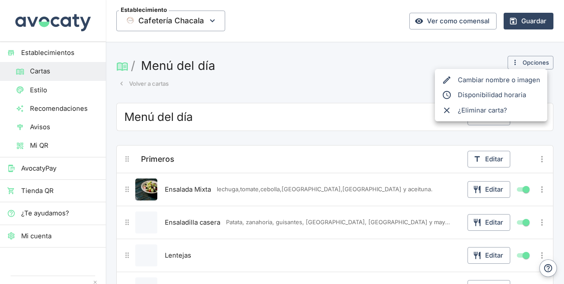
click at [496, 94] on span "Disponibilidad horaria" at bounding box center [498, 95] width 82 height 10
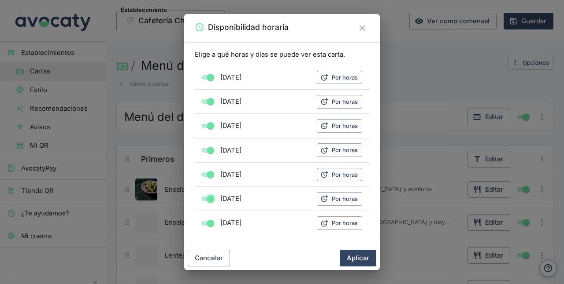
click at [211, 195] on input "Todo el día disponible" at bounding box center [211, 199] width 32 height 11
checkbox input "false"
click at [332, 68] on li "[DATE] Por horas" at bounding box center [282, 78] width 174 height 24
click at [338, 81] on button "Por horas" at bounding box center [339, 78] width 45 height 14
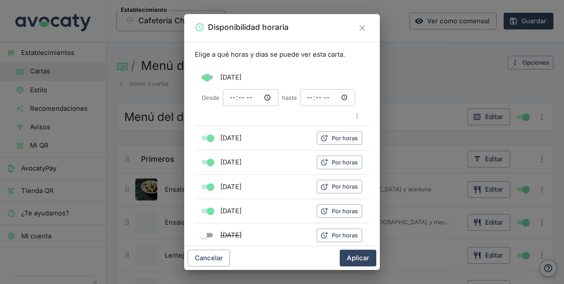
click at [239, 96] on input "Inicio" at bounding box center [250, 97] width 55 height 17
type input "13:00"
click at [305, 97] on input "Fin" at bounding box center [327, 97] width 55 height 17
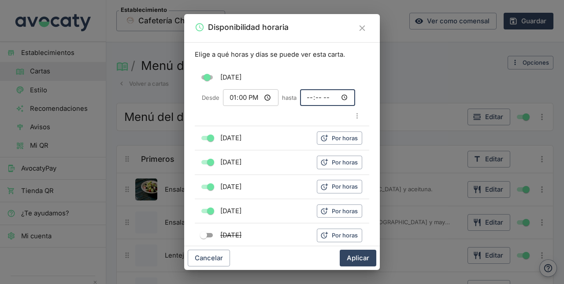
type input "15:00"
click at [320, 134] on icon "button" at bounding box center [324, 138] width 8 height 8
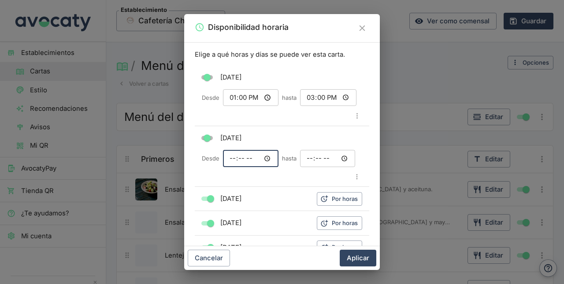
click at [238, 150] on input "Inicio" at bounding box center [250, 158] width 55 height 17
type input "13:00"
click at [309, 150] on input "Fin" at bounding box center [327, 158] width 55 height 17
type input "15:00"
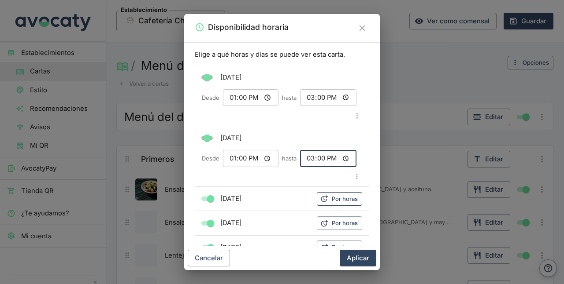
click at [321, 196] on icon "button" at bounding box center [324, 199] width 6 height 6
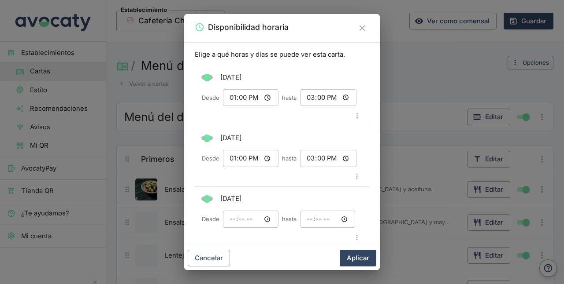
click at [269, 191] on div "[DATE]" at bounding box center [282, 199] width 160 height 17
click at [237, 211] on input "Inicio" at bounding box center [250, 219] width 55 height 17
type input "13:00"
click at [310, 211] on input "Fin" at bounding box center [327, 219] width 55 height 17
click at [302, 211] on input "Fin" at bounding box center [327, 219] width 55 height 17
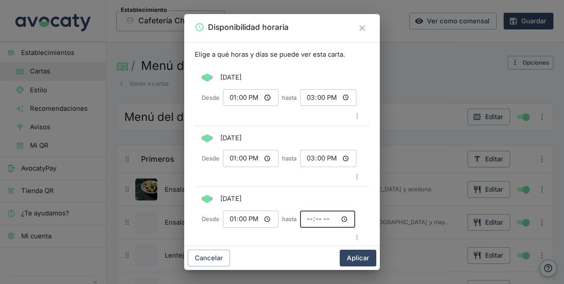
type input "15:00"
click at [270, 248] on li "[DATE] Por horas" at bounding box center [282, 260] width 174 height 24
click at [335, 253] on button "Por horas" at bounding box center [339, 260] width 45 height 14
click at [237, 272] on input "Inicio" at bounding box center [250, 280] width 55 height 17
type input "13:00"
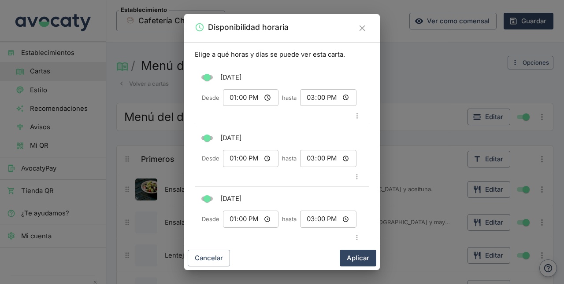
click at [302, 272] on input "Fin" at bounding box center [327, 280] width 55 height 17
type input "15:00"
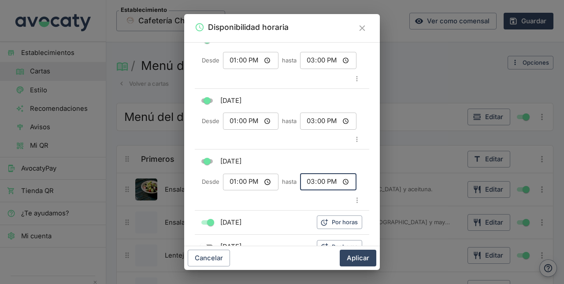
scroll to position [99, 0]
click at [331, 214] on button "Por horas" at bounding box center [339, 221] width 45 height 14
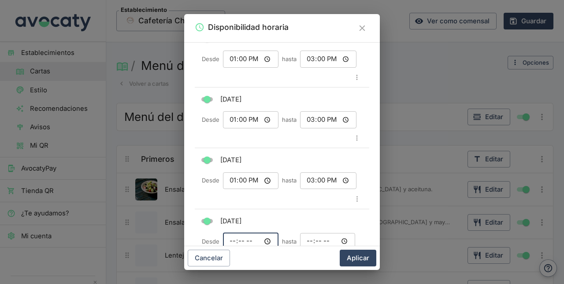
click at [239, 233] on input "Inicio" at bounding box center [250, 241] width 55 height 17
type input "13:00"
click at [305, 233] on input "Fin" at bounding box center [327, 241] width 55 height 17
type input "15:00"
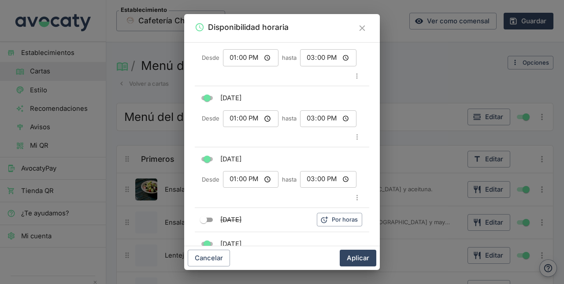
click at [234, 256] on input "Inicio" at bounding box center [250, 264] width 55 height 17
type input "13:00"
click at [306, 256] on input "Fin" at bounding box center [327, 264] width 55 height 17
type input "15:00"
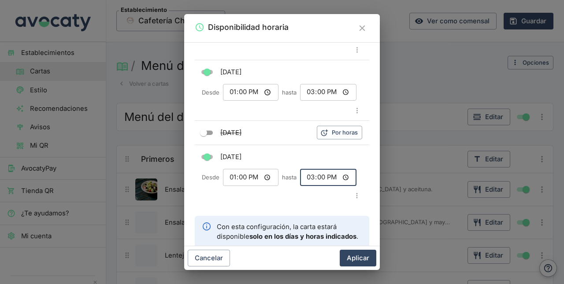
scroll to position [251, 0]
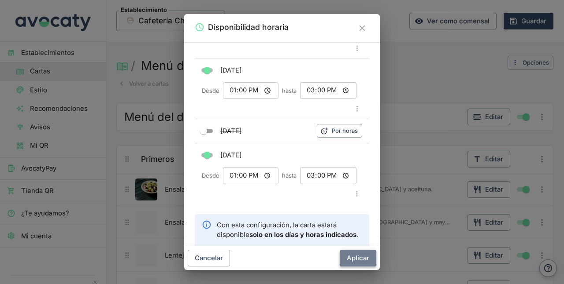
click at [365, 257] on button "Aplicar" at bounding box center [357, 258] width 37 height 17
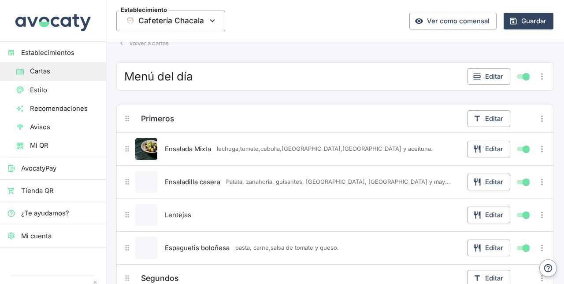
scroll to position [0, 0]
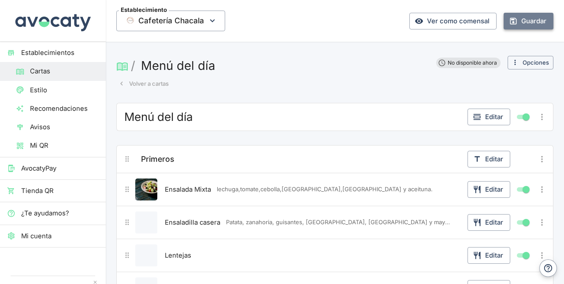
click at [510, 19] on icon "button" at bounding box center [513, 21] width 7 height 7
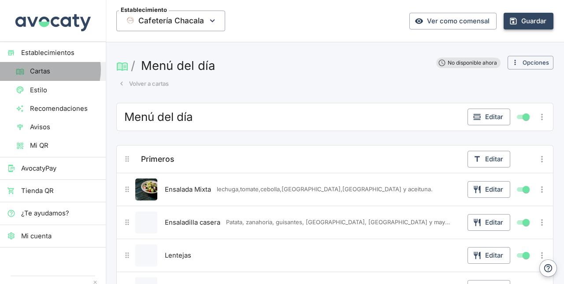
click at [42, 70] on span "Cartas" at bounding box center [64, 71] width 69 height 10
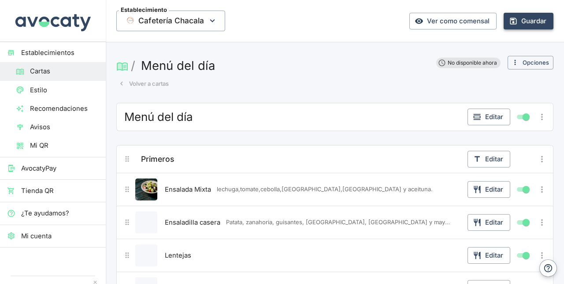
click at [42, 70] on span "Cartas" at bounding box center [64, 71] width 69 height 10
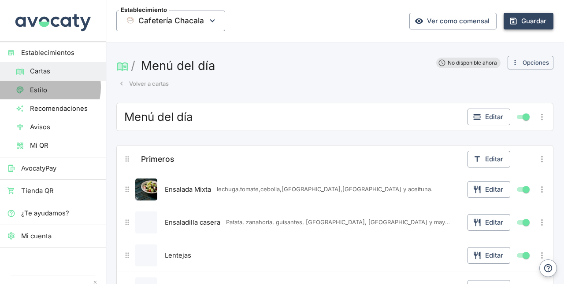
click at [40, 88] on span "Estilo" at bounding box center [64, 90] width 69 height 10
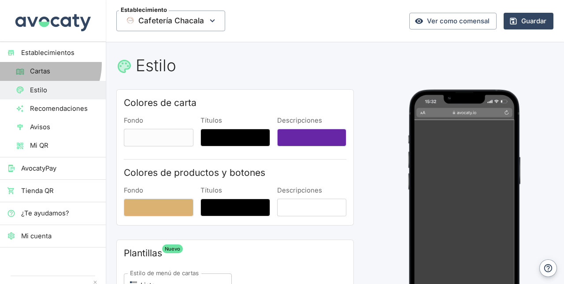
click at [43, 65] on link "Cartas" at bounding box center [53, 71] width 106 height 18
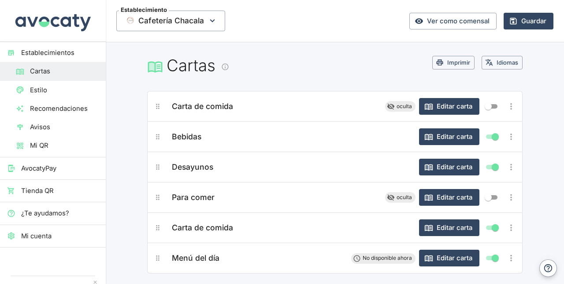
click at [175, 141] on span "Bebidas" at bounding box center [186, 137] width 29 height 12
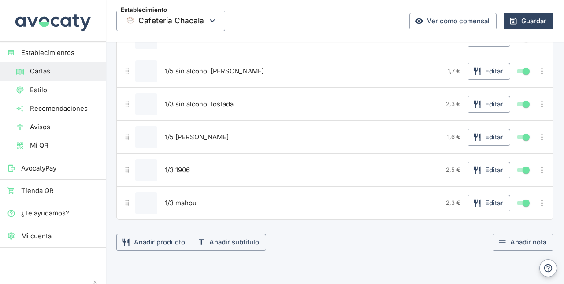
scroll to position [276, 0]
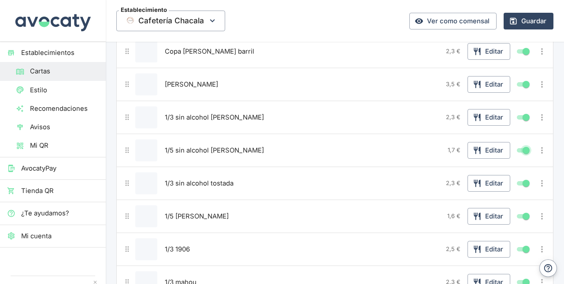
click at [516, 148] on input "Mostrar/ocultar elemento" at bounding box center [526, 150] width 32 height 11
checkbox input "false"
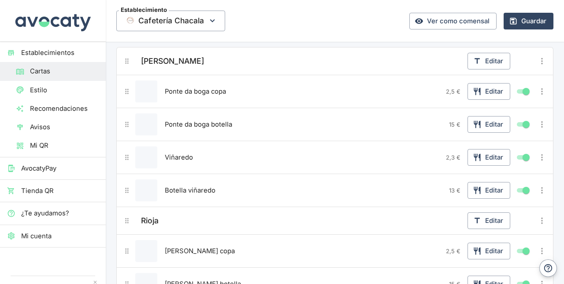
scroll to position [1429, 0]
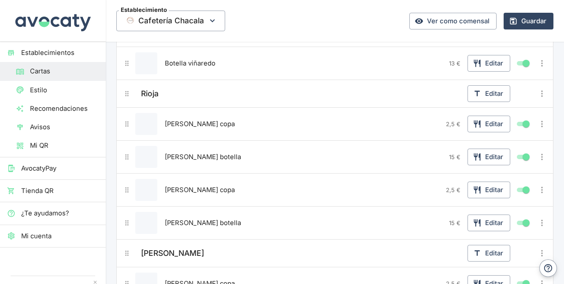
click at [383, 179] on div "[PERSON_NAME] copa" at bounding box center [302, 190] width 280 height 22
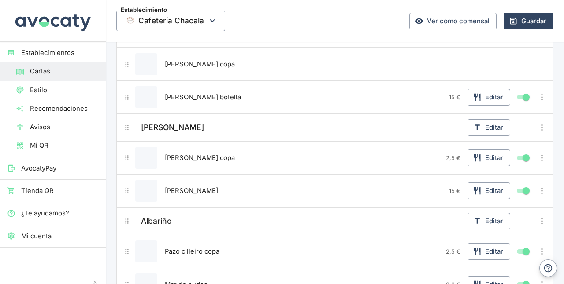
scroll to position [1780, 0]
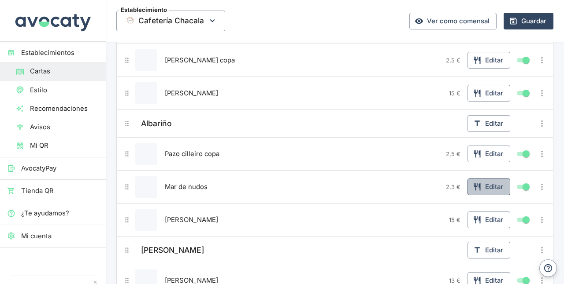
click at [467, 179] on button "Editar" at bounding box center [488, 187] width 43 height 17
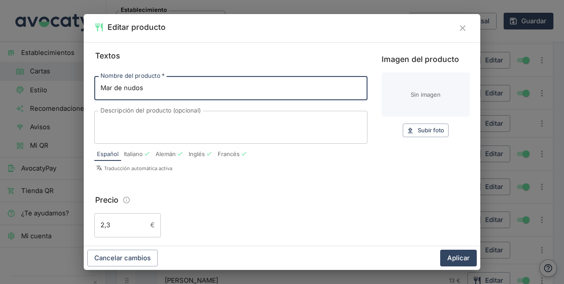
click at [129, 228] on input "2,3" at bounding box center [120, 226] width 52 height 24
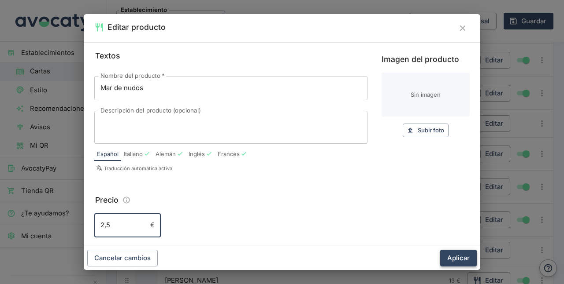
type input "2,5"
click at [450, 256] on button "Aplicar" at bounding box center [458, 258] width 37 height 17
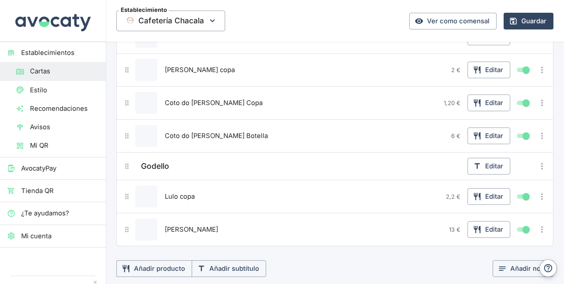
scroll to position [2030, 0]
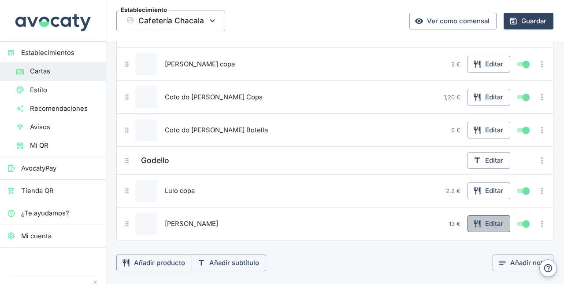
click at [477, 216] on button "Editar" at bounding box center [488, 224] width 43 height 17
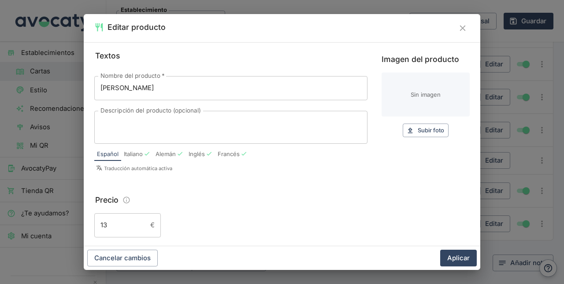
click at [332, 159] on div "Español Italiano [PERSON_NAME]" at bounding box center [230, 154] width 273 height 14
click at [125, 235] on input "13" at bounding box center [120, 226] width 52 height 24
type input "15"
click at [449, 254] on button "Aplicar" at bounding box center [458, 258] width 37 height 17
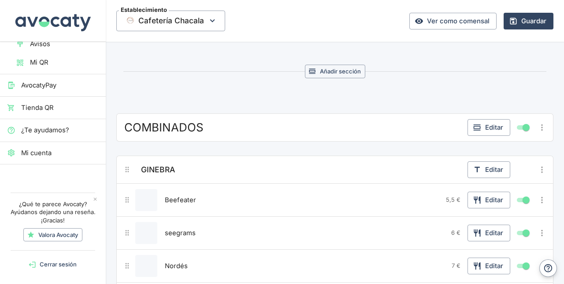
scroll to position [2271, 0]
click at [519, 123] on input "Mostrar/ocultar elemento" at bounding box center [526, 128] width 32 height 11
checkbox input "false"
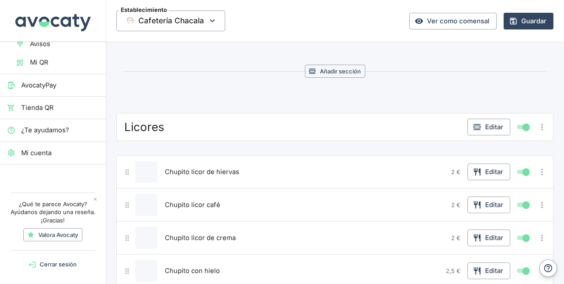
scroll to position [3317, 0]
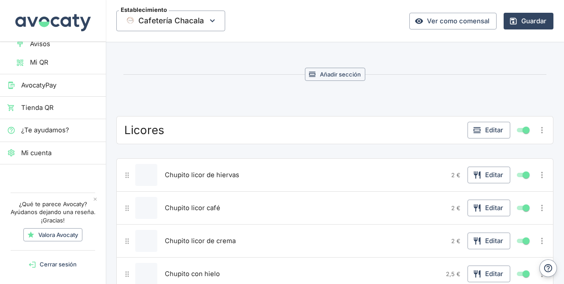
click at [522, 125] on input "Mostrar/ocultar elemento" at bounding box center [526, 130] width 32 height 11
checkbox input "false"
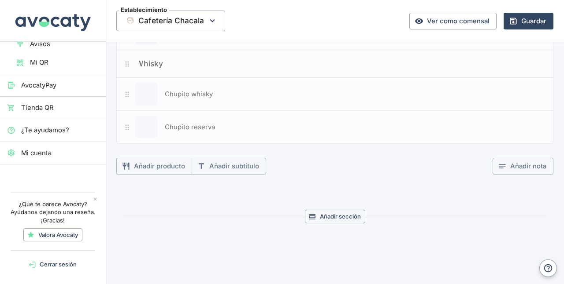
scroll to position [2971, 0]
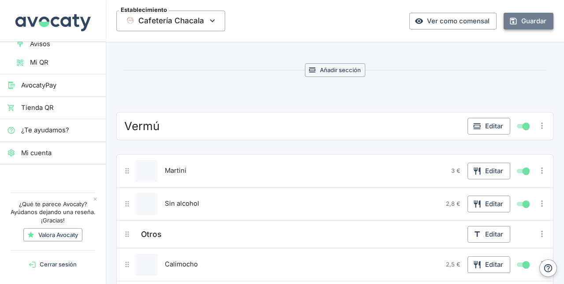
click at [510, 18] on icon "button" at bounding box center [513, 21] width 7 height 7
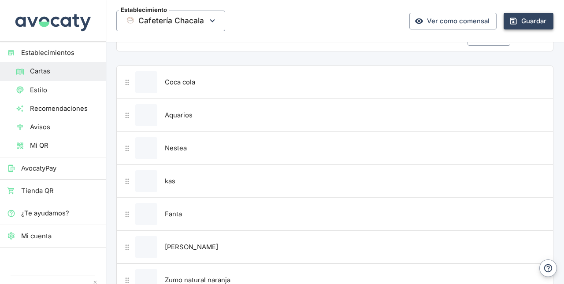
scroll to position [0, 0]
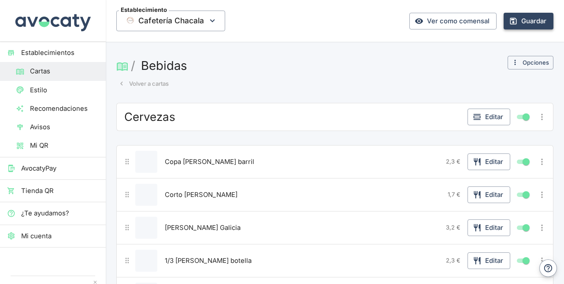
click at [32, 72] on span "Cartas" at bounding box center [64, 71] width 69 height 10
click at [39, 55] on span "Establecimientos" at bounding box center [59, 53] width 77 height 10
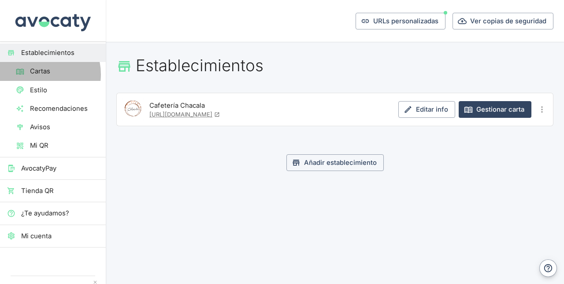
click at [37, 74] on span "Cartas" at bounding box center [64, 71] width 69 height 10
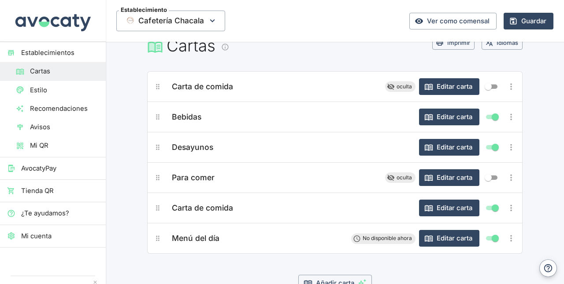
scroll to position [21, 0]
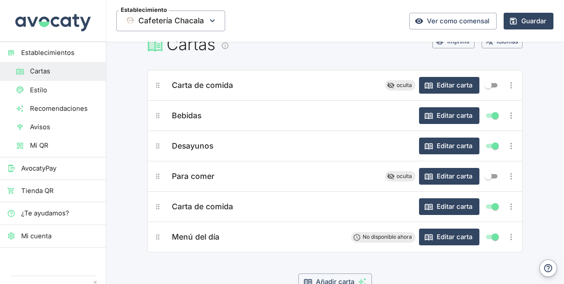
click at [188, 114] on span "Bebidas" at bounding box center [186, 116] width 29 height 12
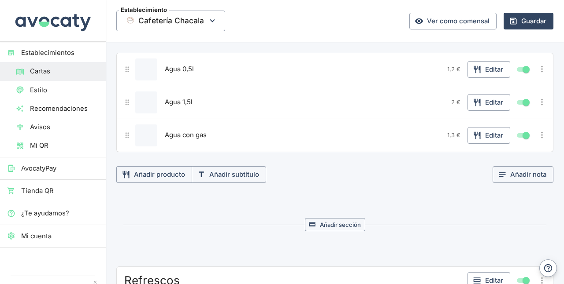
scroll to position [680, 0]
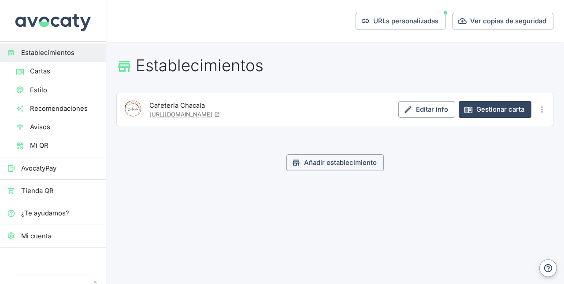
click at [43, 75] on span "Cartas" at bounding box center [64, 71] width 69 height 10
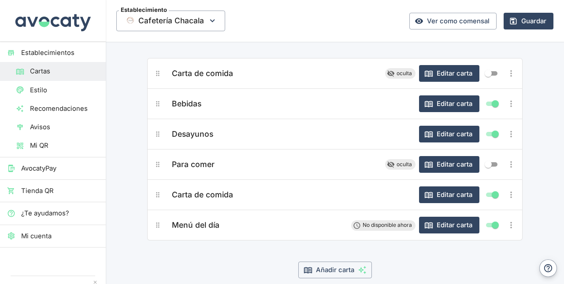
scroll to position [33, 0]
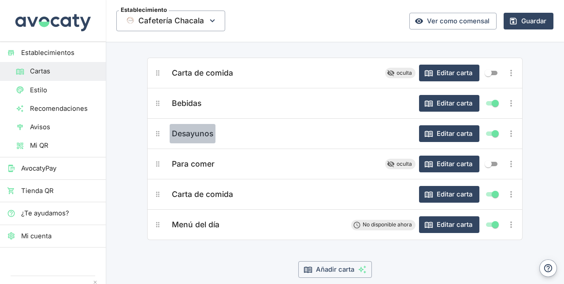
click at [199, 134] on span "Desayunos" at bounding box center [192, 134] width 41 height 12
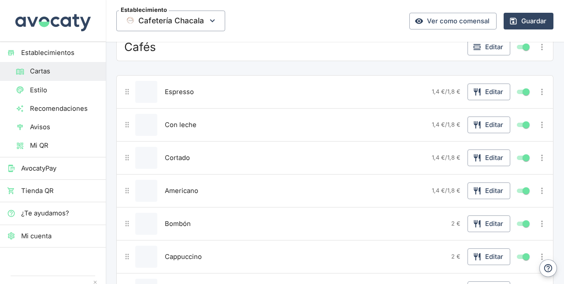
scroll to position [69, 0]
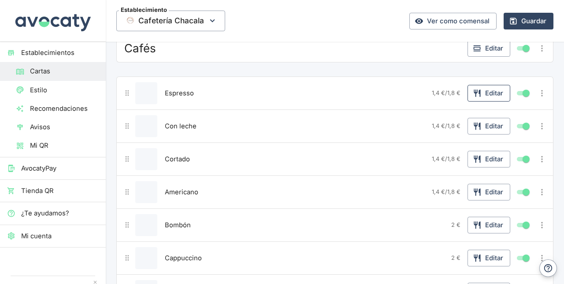
click at [486, 90] on button "Editar" at bounding box center [488, 93] width 43 height 17
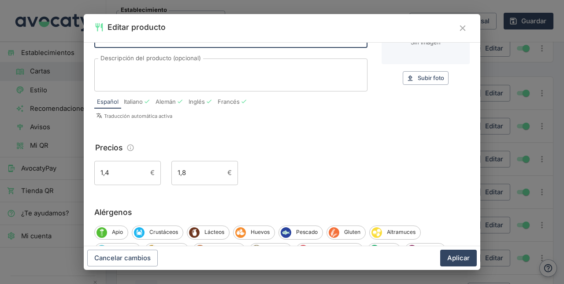
scroll to position [53, 0]
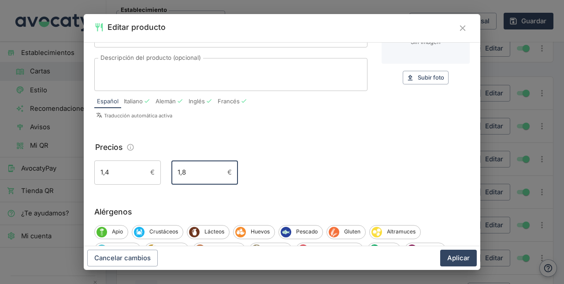
click at [191, 169] on input "1,8" at bounding box center [197, 173] width 52 height 24
type input "1"
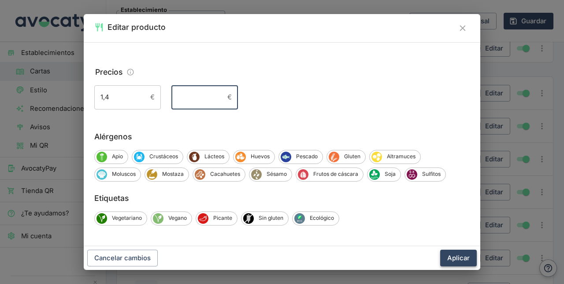
click at [453, 254] on button "Aplicar" at bounding box center [458, 258] width 37 height 17
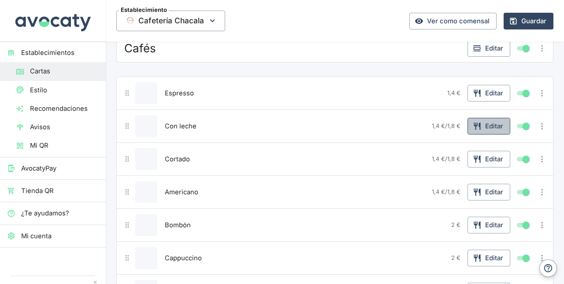
click at [486, 126] on button "Editar" at bounding box center [488, 126] width 43 height 17
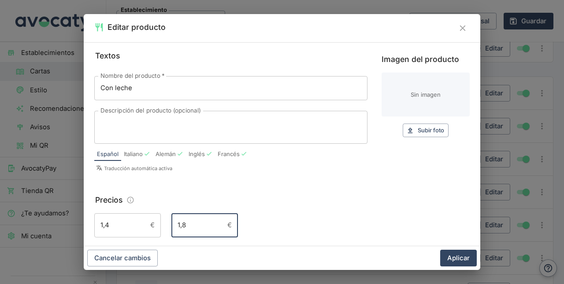
click at [196, 224] on input "1,8" at bounding box center [197, 226] width 52 height 24
type input "1"
click at [469, 257] on button "Aplicar" at bounding box center [458, 258] width 37 height 17
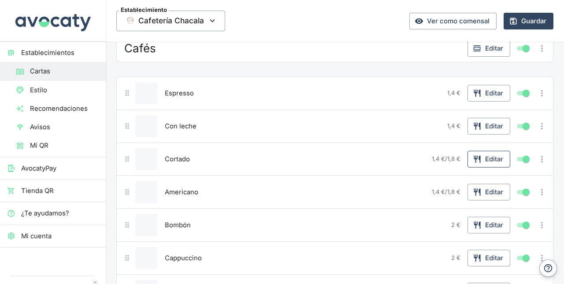
click at [478, 155] on button "Editar" at bounding box center [488, 159] width 43 height 17
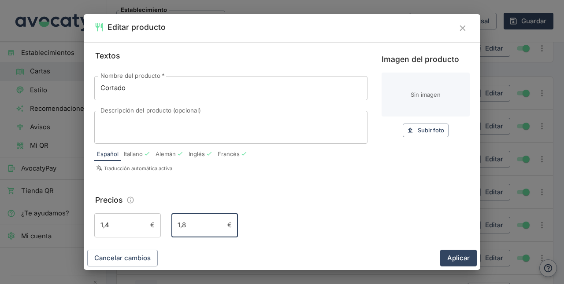
click at [201, 226] on input "1,8" at bounding box center [197, 226] width 52 height 24
click at [463, 258] on button "Aplicar" at bounding box center [458, 258] width 37 height 17
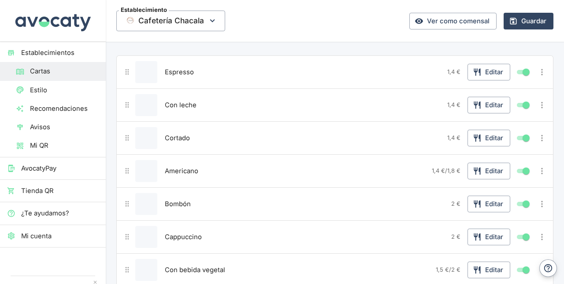
scroll to position [101, 0]
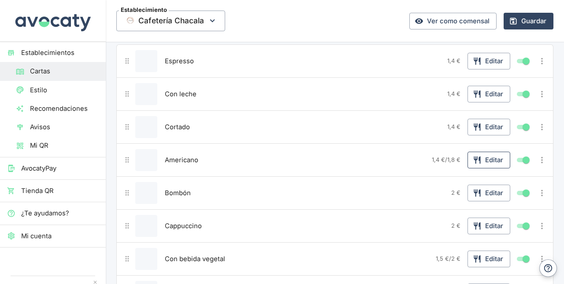
click at [485, 162] on button "Editar" at bounding box center [488, 160] width 43 height 17
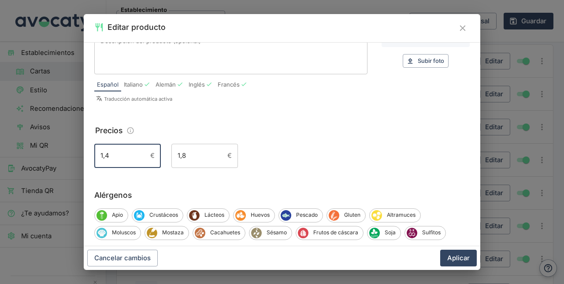
drag, startPoint x: 122, startPoint y: 230, endPoint x: 0, endPoint y: 251, distance: 123.3
click at [0, 251] on div "Editar producto Textos Nombre del producto   * Americano Nombre del producto   …" at bounding box center [282, 142] width 564 height 284
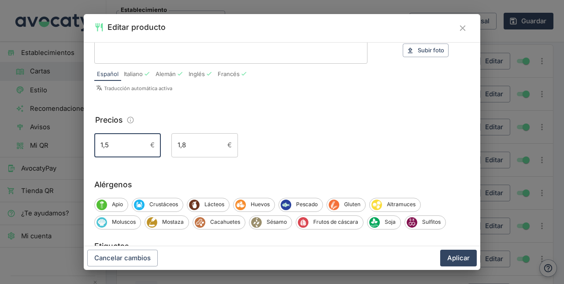
type input "1,5"
click at [207, 144] on input "1,8" at bounding box center [197, 145] width 52 height 24
click at [122, 146] on input "1,5" at bounding box center [120, 145] width 52 height 24
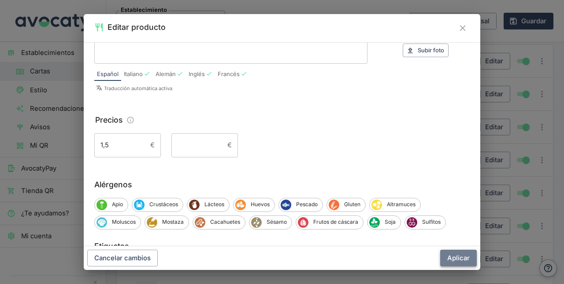
click at [468, 258] on button "Aplicar" at bounding box center [458, 258] width 37 height 17
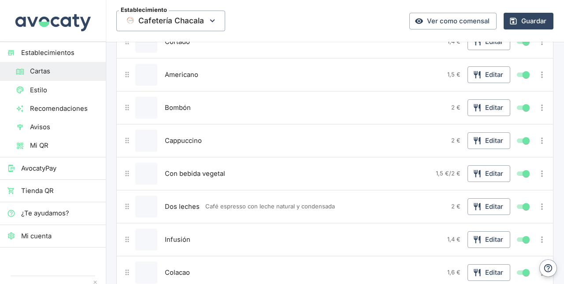
scroll to position [187, 0]
click at [480, 173] on button "Editar" at bounding box center [488, 173] width 43 height 17
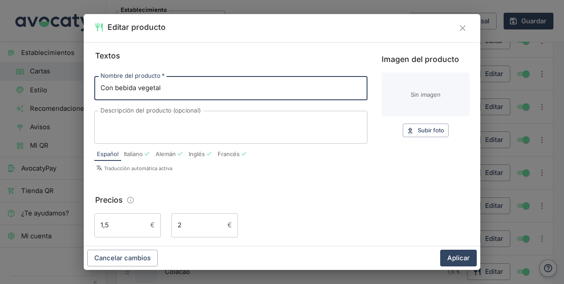
click at [210, 227] on input "2" at bounding box center [197, 226] width 52 height 24
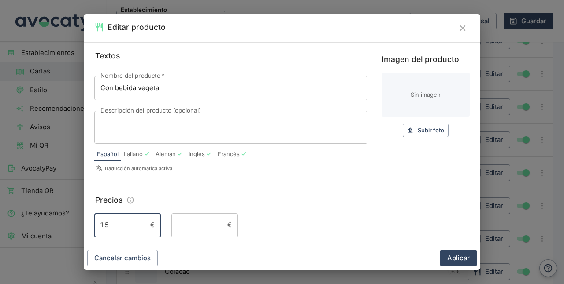
scroll to position [92, 0]
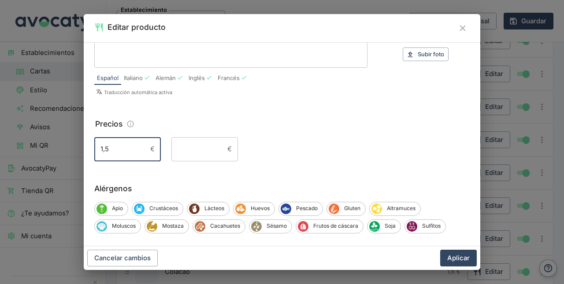
drag, startPoint x: 111, startPoint y: 223, endPoint x: 4, endPoint y: 255, distance: 112.1
click at [4, 255] on div "Editar producto Textos Nombre del producto   * Con bebida vegetal Nombre del pr…" at bounding box center [282, 142] width 564 height 284
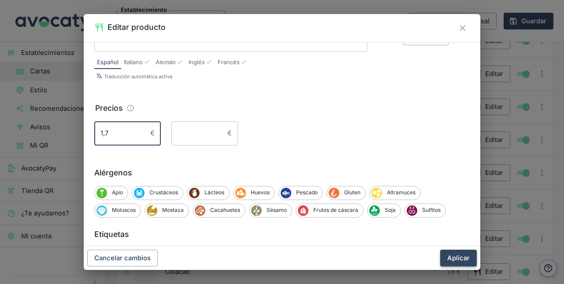
type input "1,7"
click at [444, 257] on button "Aplicar" at bounding box center [458, 258] width 37 height 17
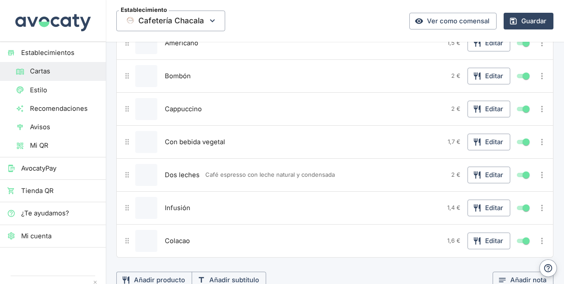
click at [291, 182] on div "Dos leches Café espresso con leche natural y condensada" at bounding box center [304, 175] width 285 height 22
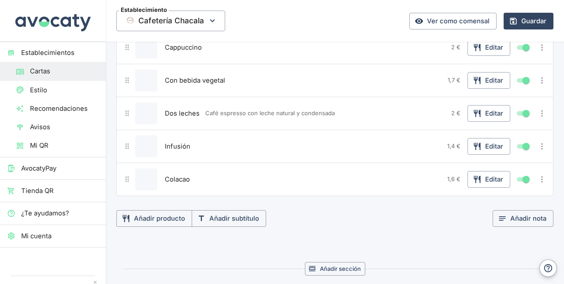
scroll to position [280, 0]
click at [469, 137] on button "Editar" at bounding box center [488, 145] width 43 height 17
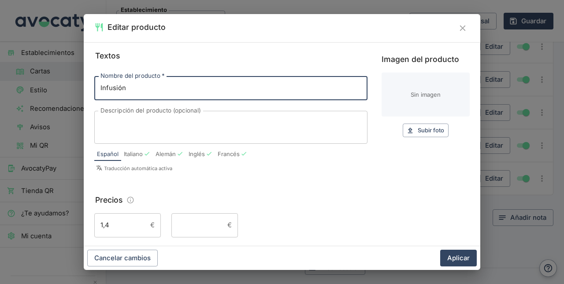
click at [118, 226] on input "1,4" at bounding box center [120, 226] width 52 height 24
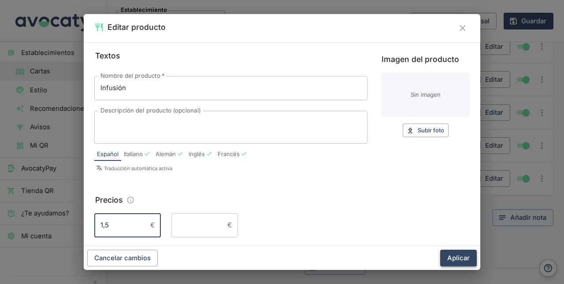
type input "1,5"
click at [454, 252] on button "Aplicar" at bounding box center [458, 258] width 37 height 17
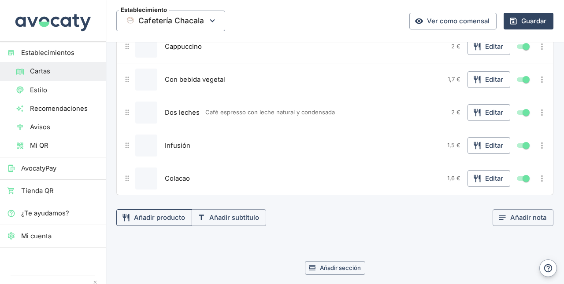
drag, startPoint x: 454, startPoint y: 252, endPoint x: 159, endPoint y: 208, distance: 298.2
click at [159, 208] on section "Cafés Editar Espresso Editar Con leche Editar Cortado Editar Americano Editar B…" at bounding box center [335, 67] width 458 height 488
click at [160, 210] on button "Añadir producto" at bounding box center [154, 218] width 76 height 17
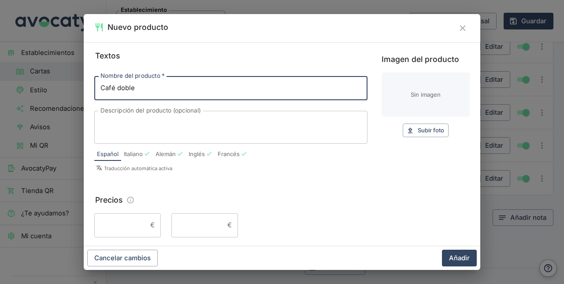
type input "Café doble"
click at [129, 226] on input "Precio 1" at bounding box center [120, 226] width 52 height 24
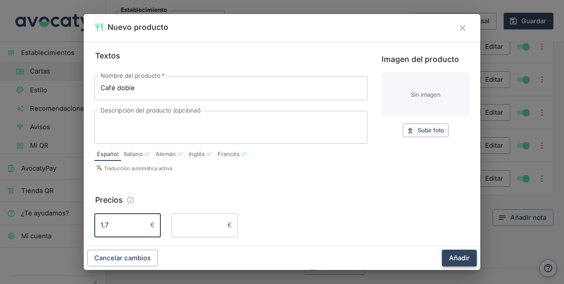
type input "1,7"
click at [458, 255] on button "Añadir" at bounding box center [459, 258] width 35 height 17
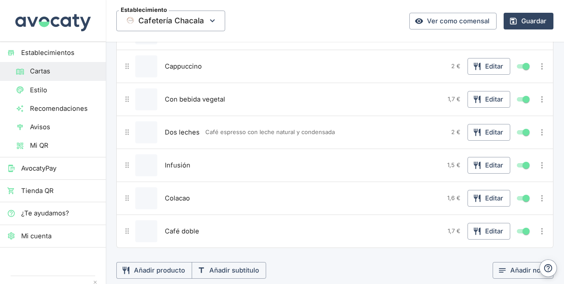
scroll to position [259, 0]
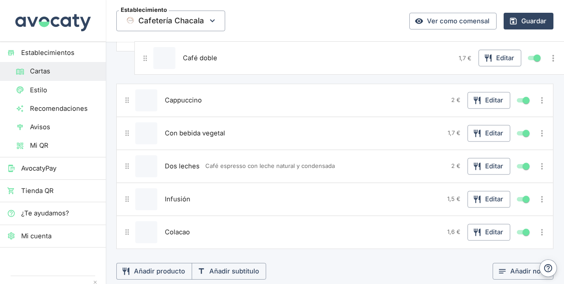
drag, startPoint x: 126, startPoint y: 227, endPoint x: 145, endPoint y: 53, distance: 174.9
click at [145, 53] on div "Espresso Editar Con leche Editar Cortado Editar Americano 1,5 € Editar Bombón 2…" at bounding box center [334, 67] width 437 height 363
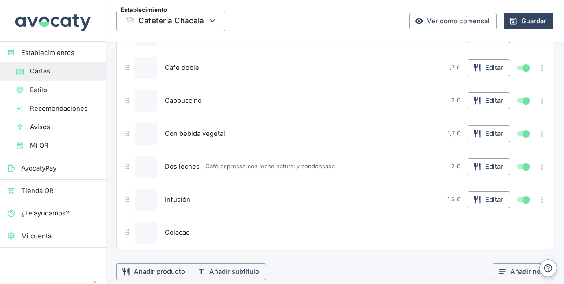
scroll to position [155, 0]
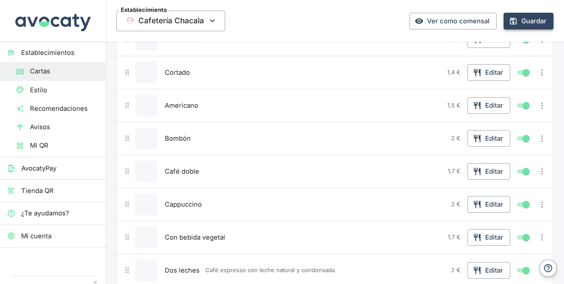
click at [525, 21] on button "Guardar" at bounding box center [528, 21] width 50 height 17
click at [40, 146] on span "Mi QR" at bounding box center [64, 146] width 69 height 10
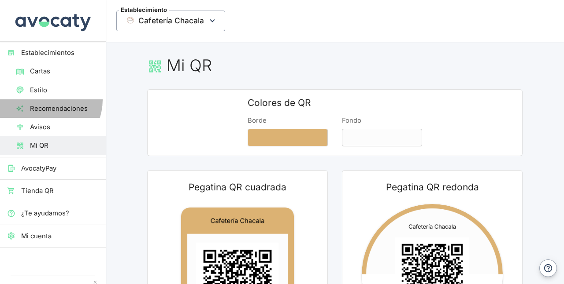
click at [44, 100] on link "Recomendaciones" at bounding box center [53, 108] width 106 height 18
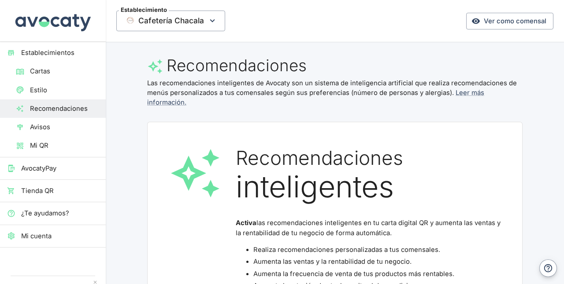
click at [47, 167] on span "AvocatyPay" at bounding box center [59, 169] width 77 height 10
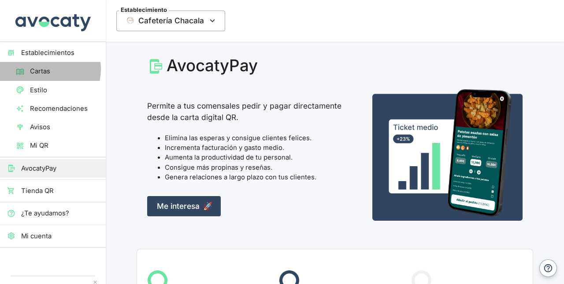
click at [42, 69] on span "Cartas" at bounding box center [64, 71] width 69 height 10
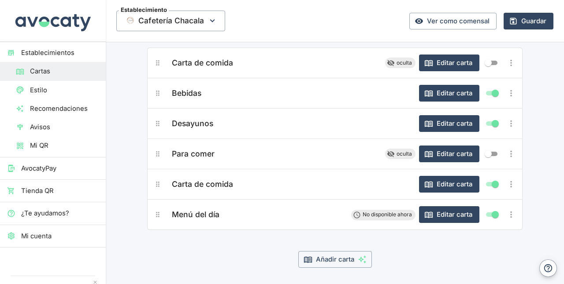
scroll to position [44, 0]
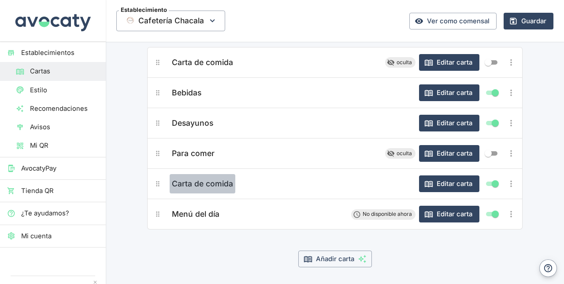
click at [201, 178] on span "Carta de comida" at bounding box center [202, 184] width 61 height 12
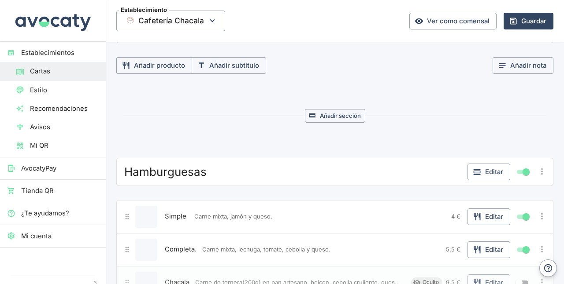
scroll to position [526, 0]
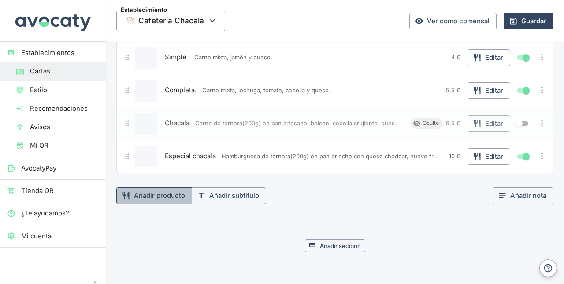
click at [162, 188] on button "Añadir producto" at bounding box center [154, 196] width 76 height 17
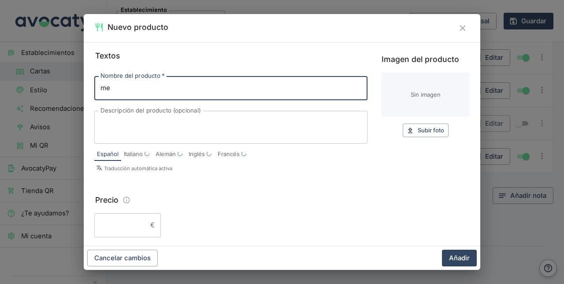
type input "m"
type input "Menú"
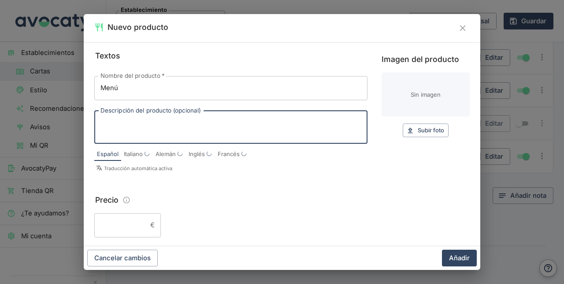
click at [151, 125] on textarea "Descripción del producto (opcional)" at bounding box center [230, 127] width 261 height 18
type textarea "h"
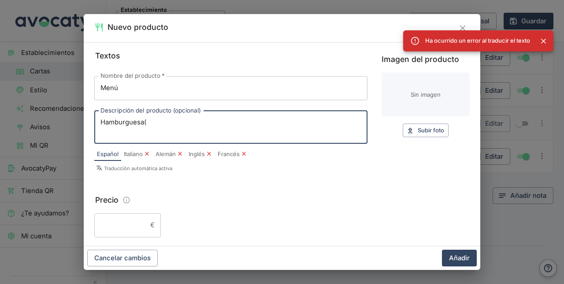
type textarea "Hamburguesa("
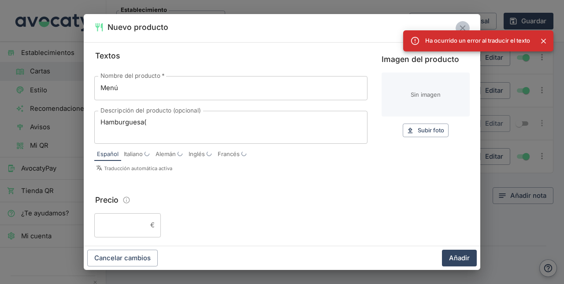
click at [462, 25] on icon "Cerrar" at bounding box center [462, 28] width 10 height 10
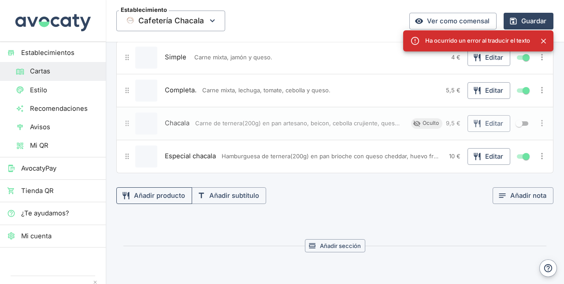
click at [180, 192] on button "Añadir producto" at bounding box center [154, 196] width 76 height 17
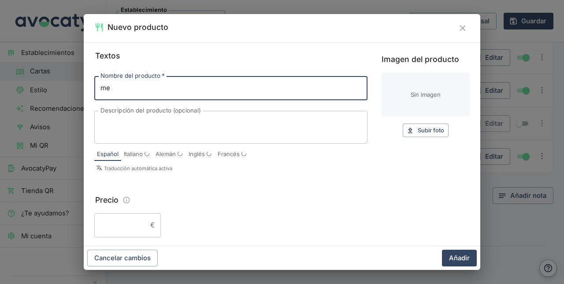
type input "m"
type input "Menú"
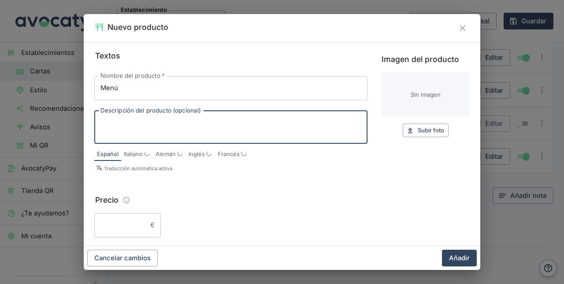
click at [188, 125] on textarea "Descripción del producto (opcional)" at bounding box center [230, 127] width 261 height 18
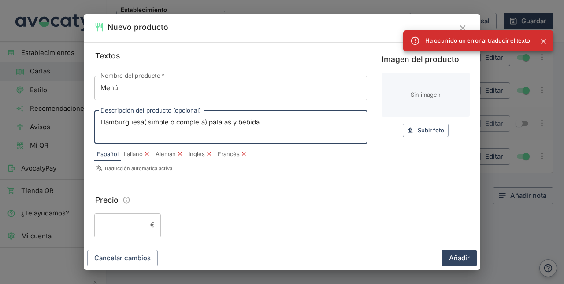
type textarea "Hamburguesa( simple o completa) patatas y bebida."
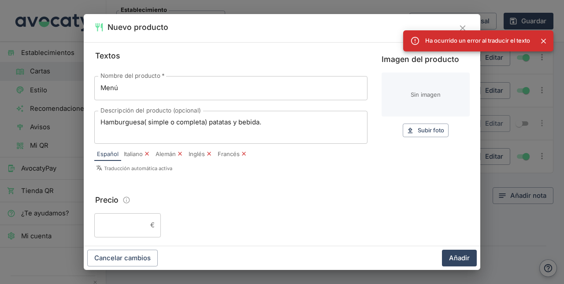
click at [214, 146] on div "Español Italiano [PERSON_NAME] Traducción automática activa" at bounding box center [230, 158] width 273 height 29
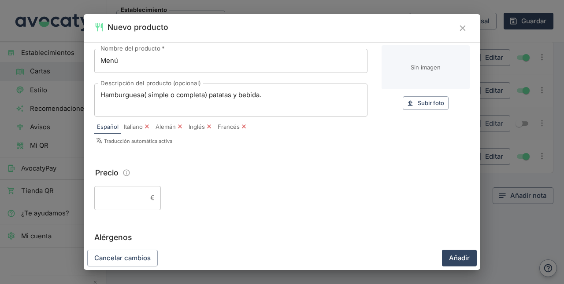
scroll to position [28, 0]
click at [122, 195] on input "Precio" at bounding box center [120, 197] width 52 height 24
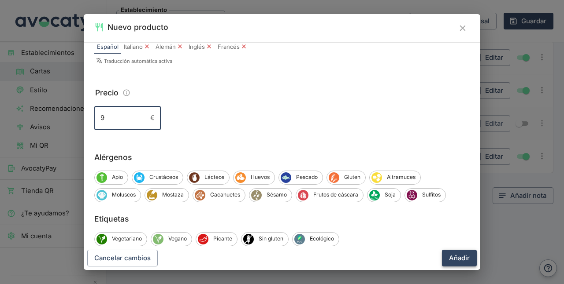
type input "9"
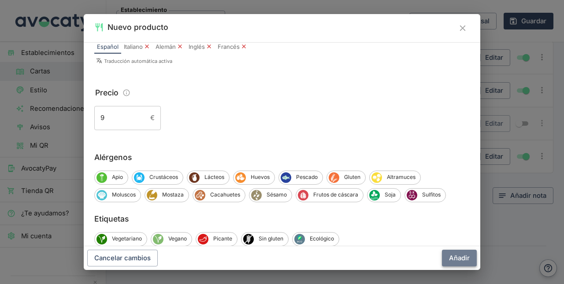
click at [463, 259] on button "Añadir" at bounding box center [459, 258] width 35 height 17
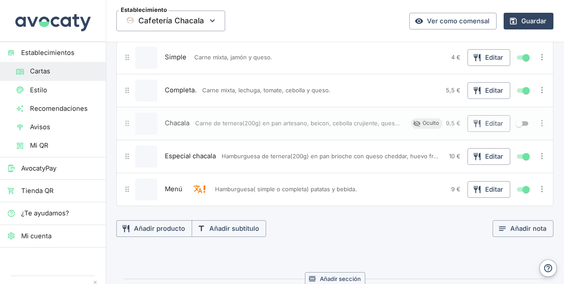
click at [208, 184] on icon "Aviso" at bounding box center [204, 189] width 10 height 10
click at [202, 184] on icon "Aviso" at bounding box center [204, 189] width 10 height 10
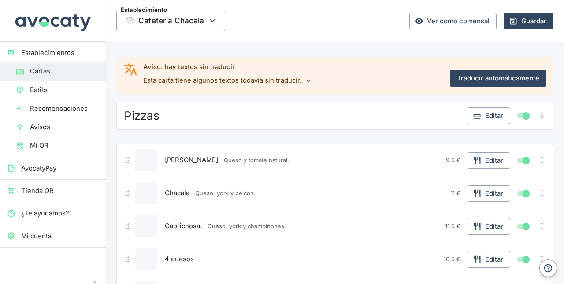
scroll to position [0, 0]
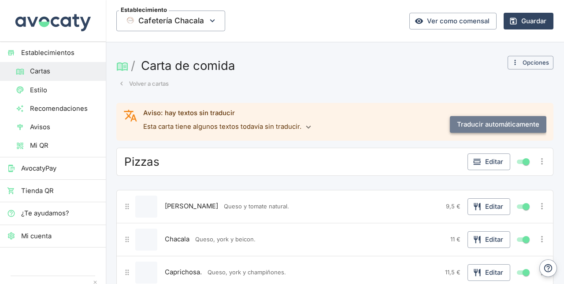
click at [459, 119] on button "Traducir automáticamente" at bounding box center [497, 124] width 96 height 17
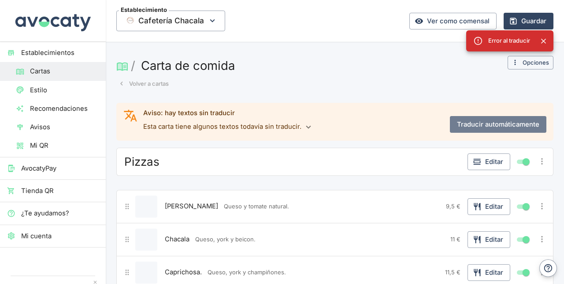
click at [461, 118] on button "Traducir automáticamente" at bounding box center [497, 124] width 96 height 17
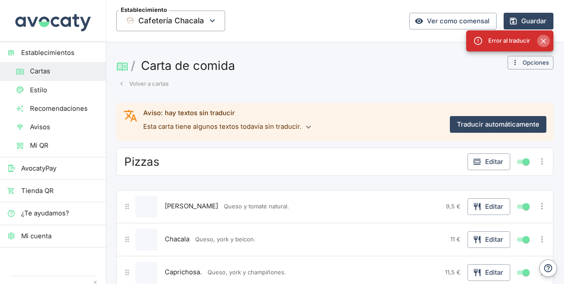
click at [541, 41] on icon "Close" at bounding box center [543, 41] width 8 height 8
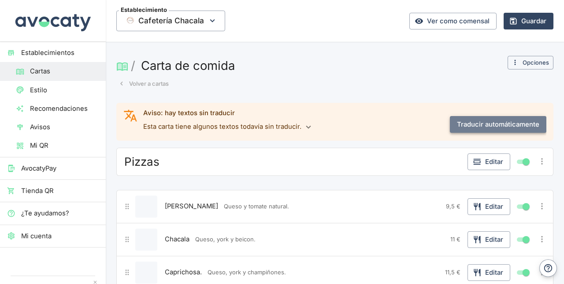
click at [472, 120] on button "Traducir automáticamente" at bounding box center [497, 124] width 96 height 17
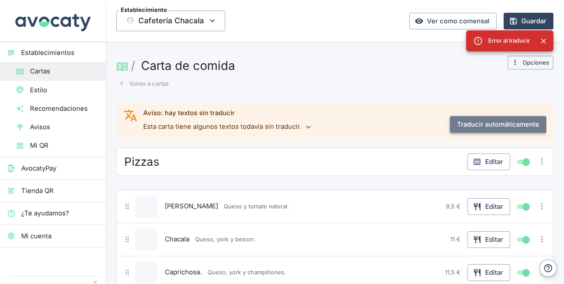
click at [472, 120] on button "Traducir automáticamente" at bounding box center [497, 124] width 96 height 17
click at [552, 41] on div "Error al traducir" at bounding box center [509, 40] width 87 height 21
click at [546, 41] on icon "Close" at bounding box center [543, 41] width 8 height 8
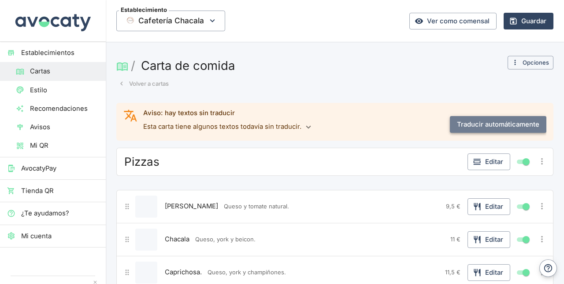
click at [498, 127] on button "Traducir automáticamente" at bounding box center [497, 124] width 96 height 17
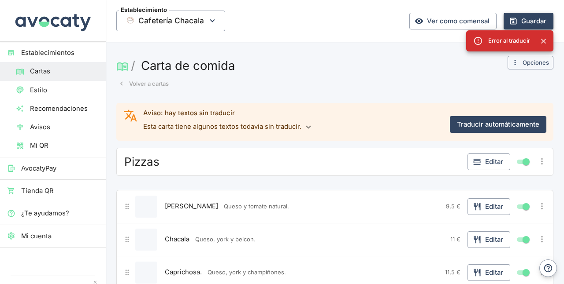
click at [526, 20] on button "Guardar" at bounding box center [528, 21] width 50 height 17
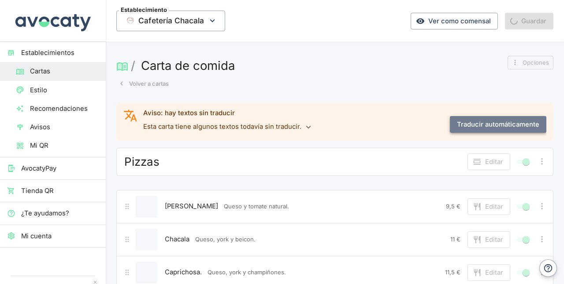
click at [482, 124] on button "Traducir automáticamente" at bounding box center [497, 124] width 96 height 17
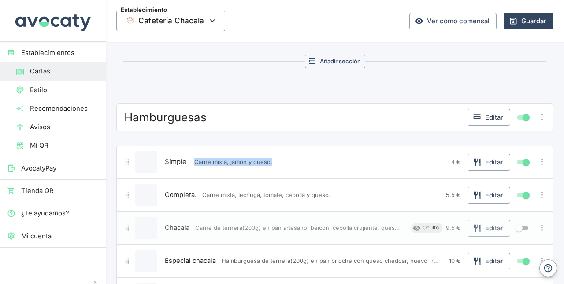
scroll to position [436, 0]
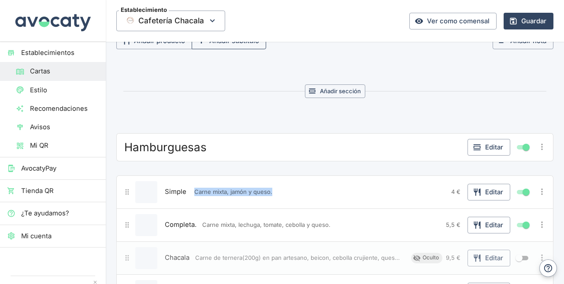
drag, startPoint x: 407, startPoint y: 76, endPoint x: 203, endPoint y: 44, distance: 205.9
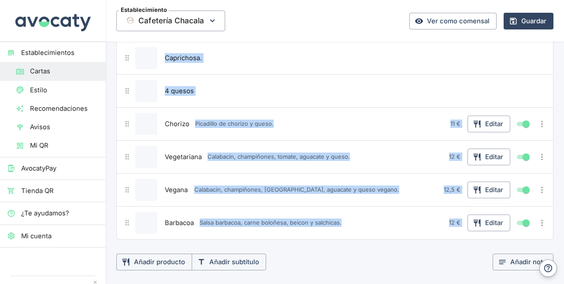
scroll to position [342, 0]
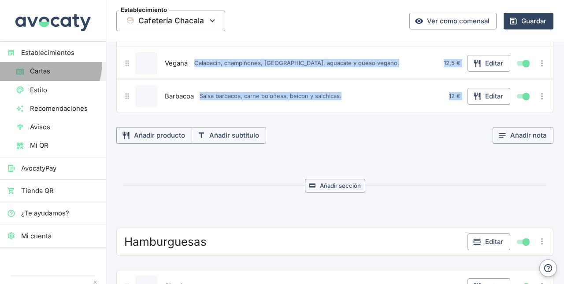
click at [40, 63] on link "Cartas" at bounding box center [53, 71] width 106 height 18
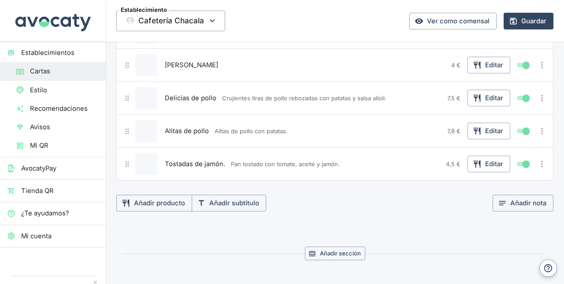
scroll to position [954, 0]
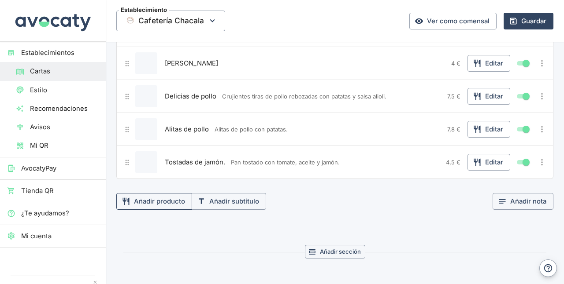
click at [147, 195] on button "Añadir producto" at bounding box center [154, 201] width 76 height 17
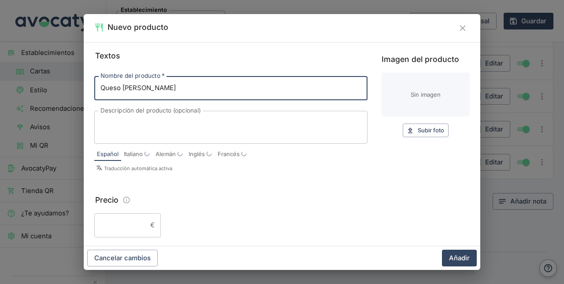
click at [157, 121] on textarea "Descripción del producto (opcional)" at bounding box center [230, 127] width 261 height 18
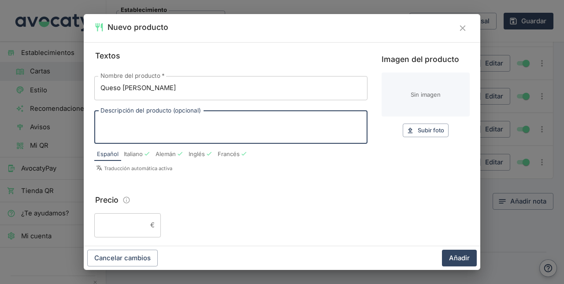
click at [170, 88] on input "Queso [PERSON_NAME]" at bounding box center [230, 88] width 273 height 24
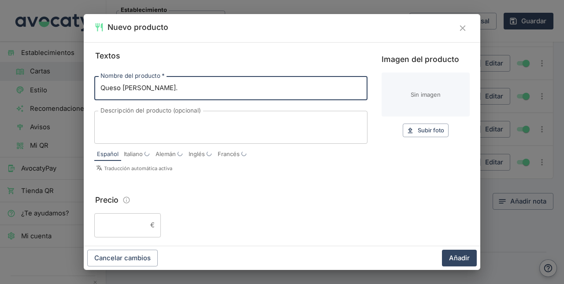
click at [165, 92] on input "Queso [PERSON_NAME]." at bounding box center [230, 88] width 273 height 24
type input "Queso [PERSON_NAME]"
click at [107, 122] on textarea "Descripción del producto (opcional)" at bounding box center [230, 127] width 261 height 18
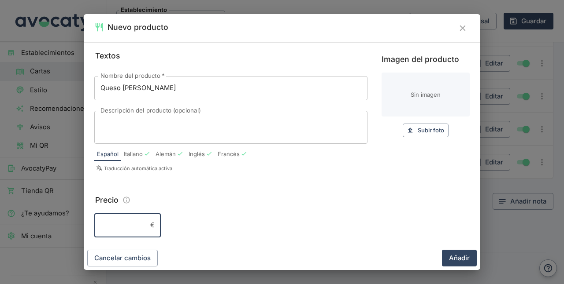
click at [125, 214] on input "Precio" at bounding box center [120, 226] width 52 height 24
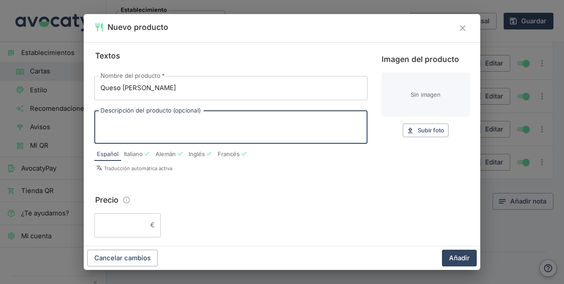
click at [127, 131] on textarea "Descripción del producto (opcional)" at bounding box center [230, 127] width 261 height 18
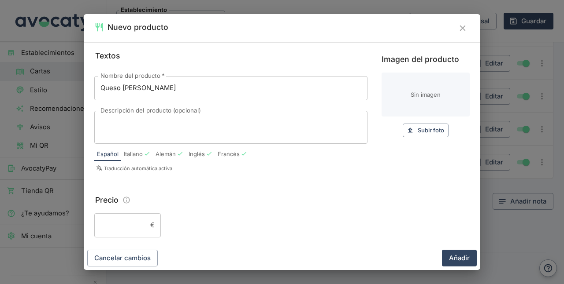
click at [127, 238] on div "Textos Nombre del producto   * Queso [PERSON_NAME] Nombre del producto   * Desc…" at bounding box center [282, 144] width 396 height 204
click at [133, 227] on input "Precio" at bounding box center [120, 226] width 52 height 24
type input "6"
click at [464, 257] on button "Añadir" at bounding box center [459, 258] width 35 height 17
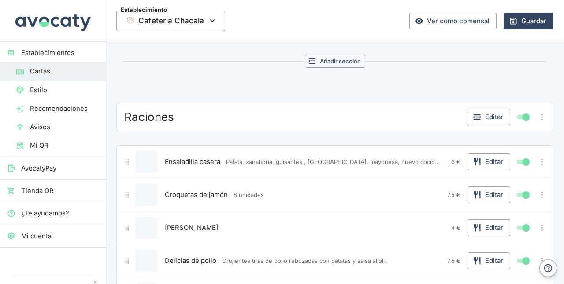
scroll to position [776, 0]
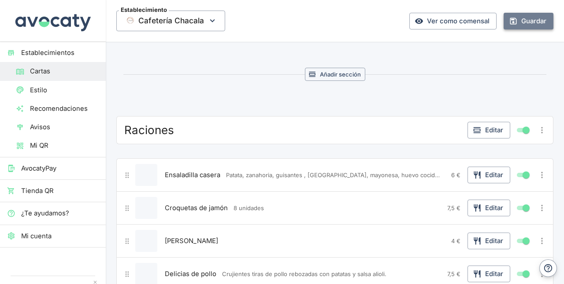
click at [523, 18] on button "Guardar" at bounding box center [528, 21] width 50 height 17
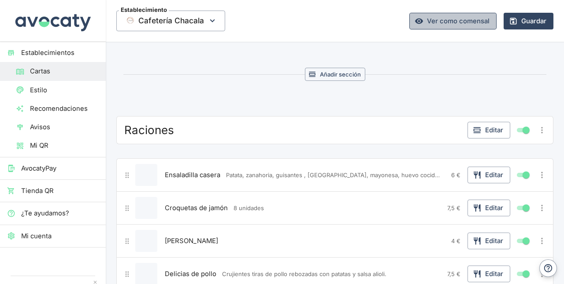
click at [460, 21] on link "Ver como comensal" at bounding box center [452, 21] width 87 height 17
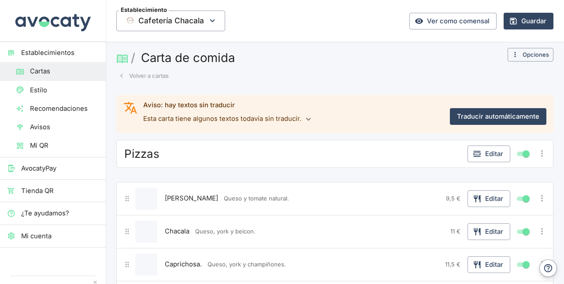
scroll to position [0, 0]
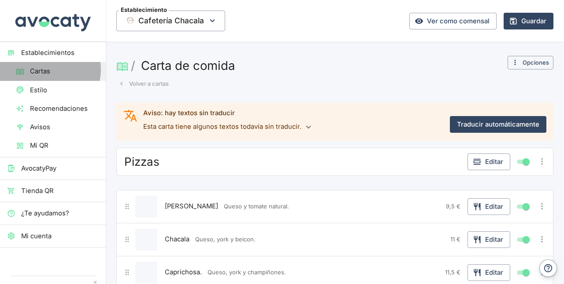
click at [48, 70] on span "Cartas" at bounding box center [64, 71] width 69 height 10
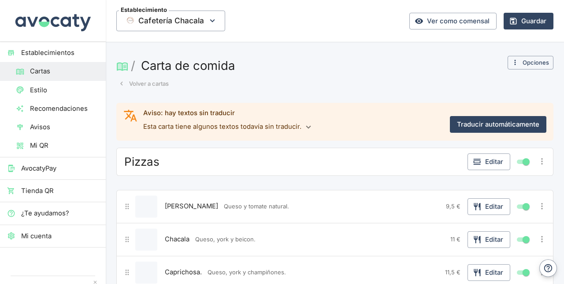
click at [48, 70] on span "Cartas" at bounding box center [64, 71] width 69 height 10
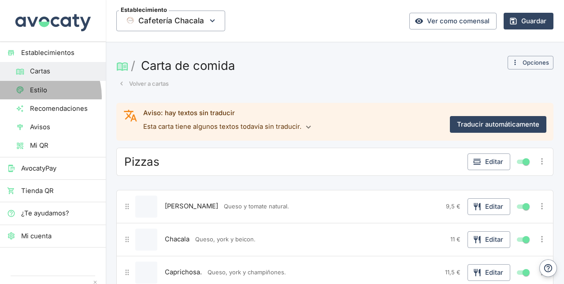
click at [38, 97] on link "Estilo" at bounding box center [53, 90] width 106 height 18
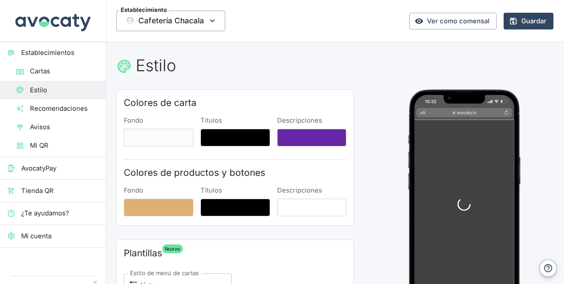
click at [48, 69] on span "Cartas" at bounding box center [64, 71] width 69 height 10
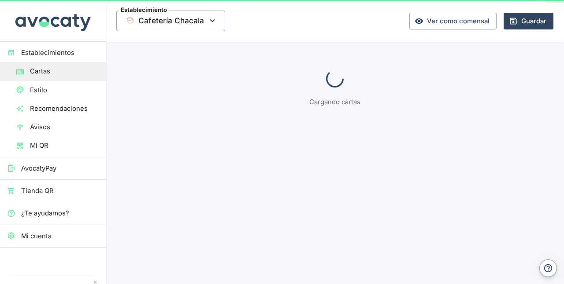
click at [48, 69] on span "Cartas" at bounding box center [64, 71] width 69 height 10
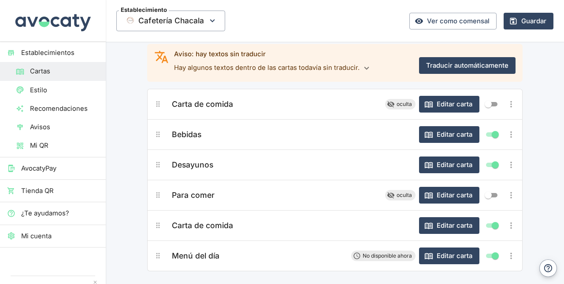
scroll to position [48, 0]
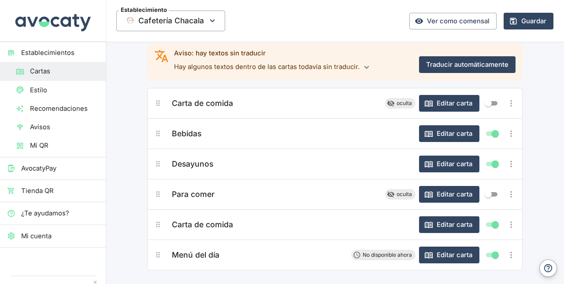
click at [217, 104] on span "Carta de comida" at bounding box center [202, 103] width 61 height 12
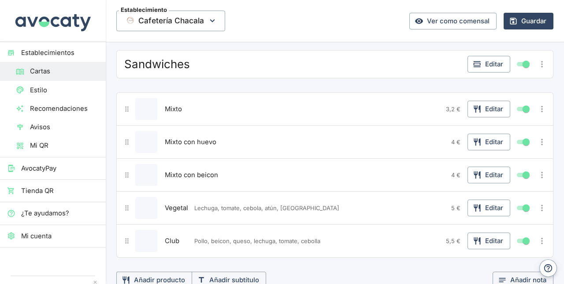
scroll to position [2679, 0]
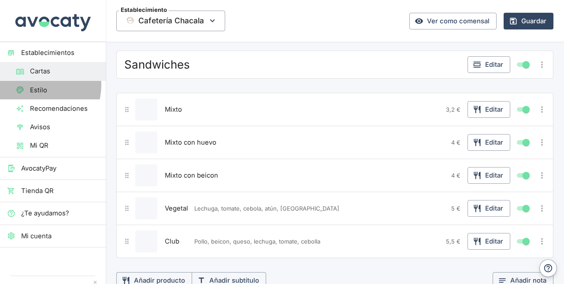
click at [35, 85] on span "Estilo" at bounding box center [64, 90] width 69 height 10
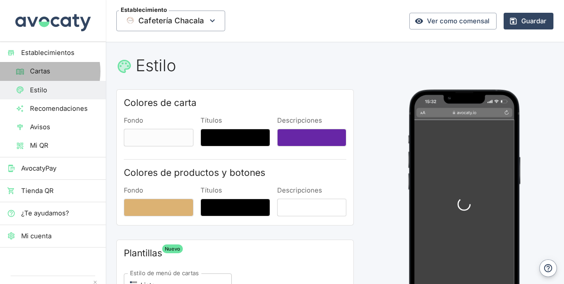
click at [36, 71] on span "Cartas" at bounding box center [64, 71] width 69 height 10
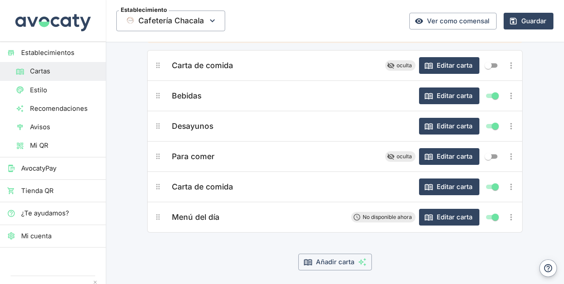
scroll to position [87, 0]
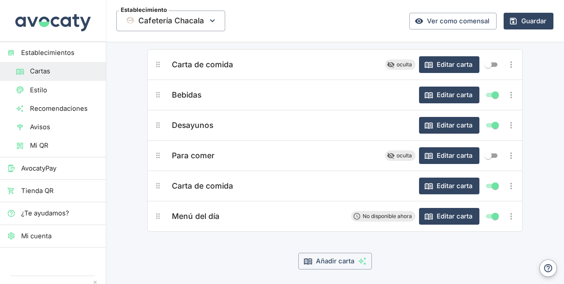
click at [200, 185] on span "Carta de comida" at bounding box center [202, 186] width 61 height 12
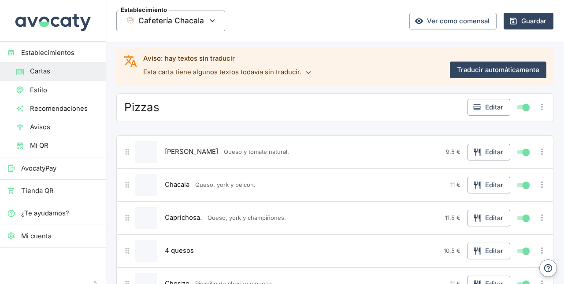
scroll to position [0, 0]
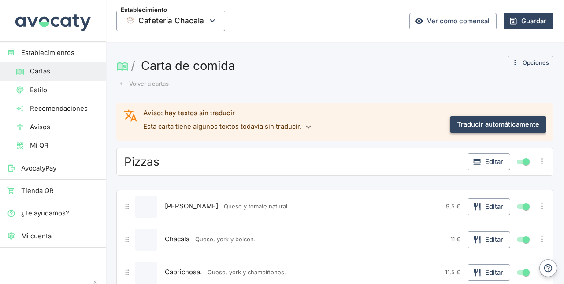
click at [480, 119] on button "Traducir automáticamente" at bounding box center [497, 124] width 96 height 17
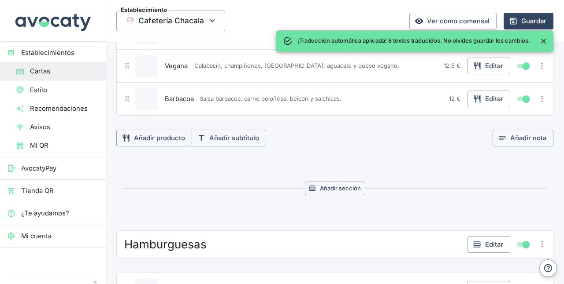
scroll to position [339, 0]
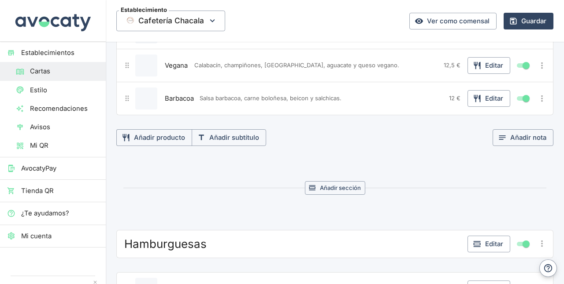
click at [50, 69] on span "Cartas" at bounding box center [64, 71] width 69 height 10
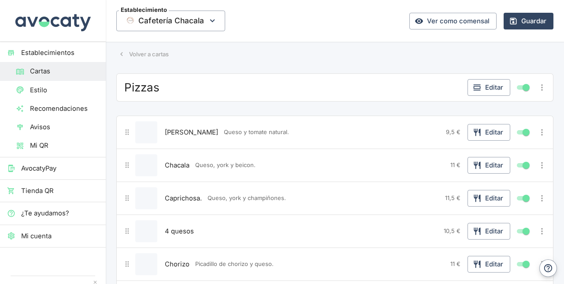
scroll to position [0, 0]
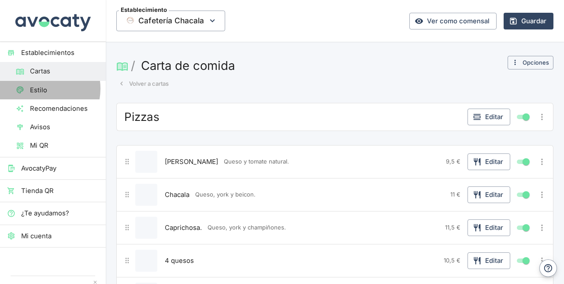
click at [40, 89] on span "Estilo" at bounding box center [64, 90] width 69 height 10
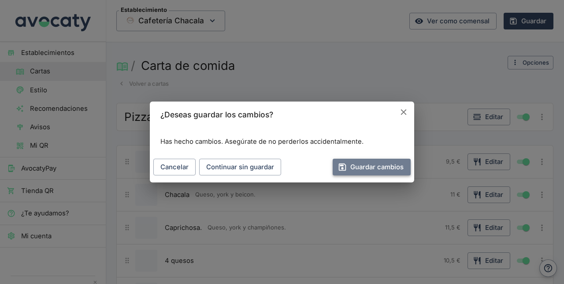
click at [368, 168] on button "Guardar cambios" at bounding box center [371, 167] width 78 height 17
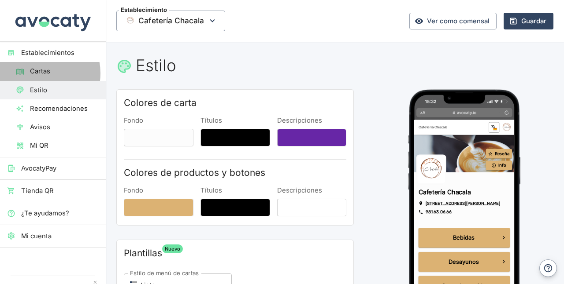
click at [40, 73] on span "Cartas" at bounding box center [64, 71] width 69 height 10
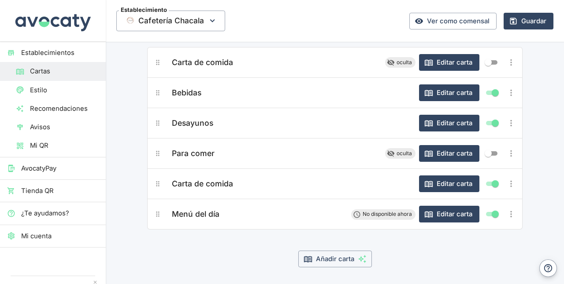
scroll to position [26, 0]
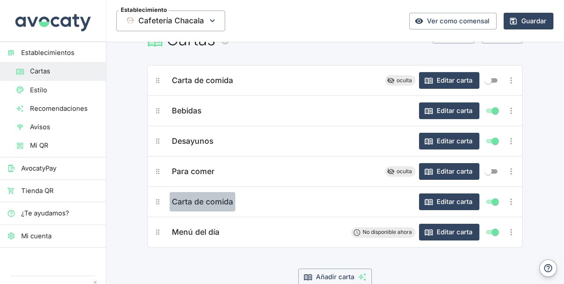
click at [197, 199] on span "Carta de comida" at bounding box center [202, 202] width 61 height 12
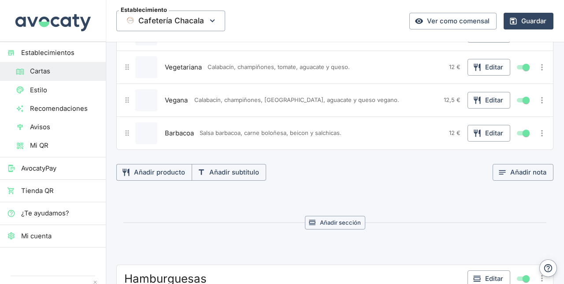
scroll to position [264, 0]
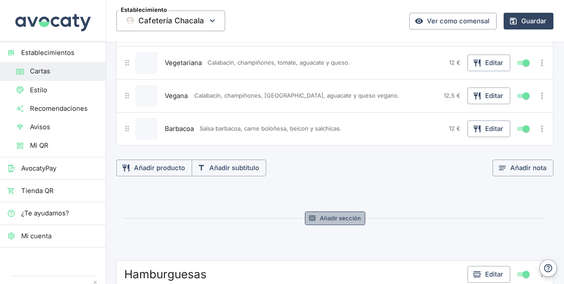
click at [337, 213] on button "Añadir sección" at bounding box center [335, 219] width 60 height 14
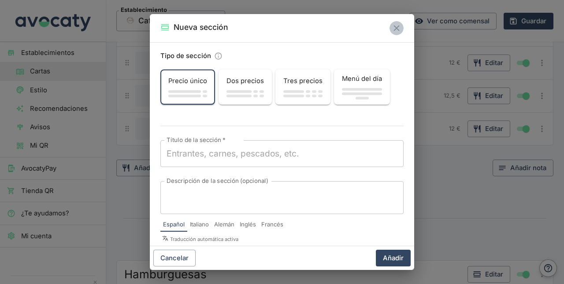
click at [395, 30] on icon "Cerrar" at bounding box center [396, 28] width 10 height 10
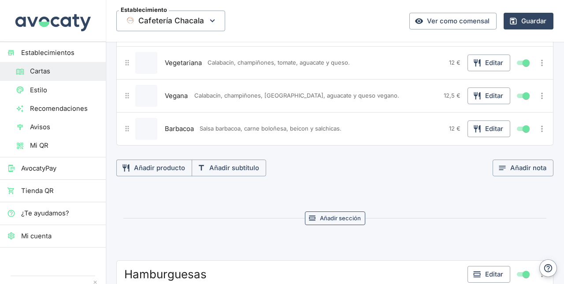
click at [328, 216] on button "Añadir sección" at bounding box center [335, 219] width 60 height 14
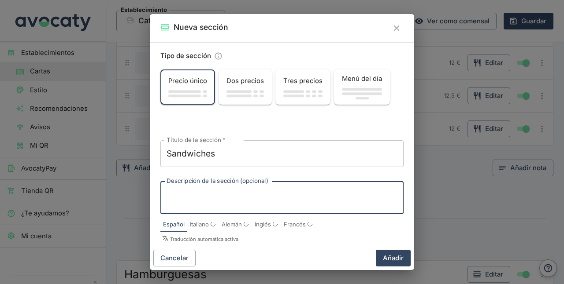
click at [225, 199] on textarea "Descripción de la sección (opcional)" at bounding box center [281, 198] width 231 height 18
click at [177, 154] on textarea "Sandwiches" at bounding box center [281, 154] width 231 height 12
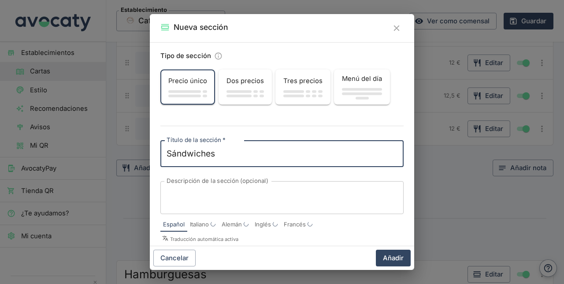
scroll to position [11, 0]
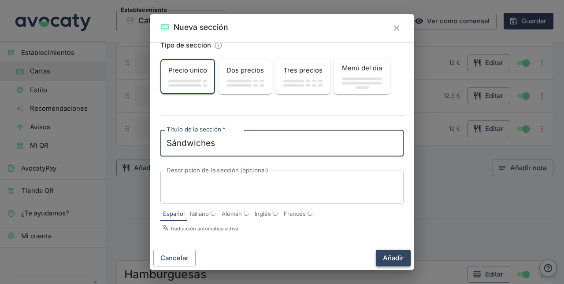
type textarea "Sándwiches"
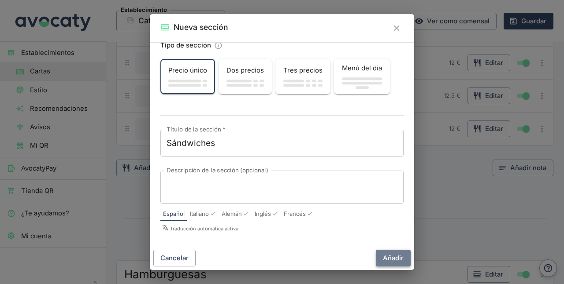
click at [385, 257] on button "Añadir" at bounding box center [393, 258] width 35 height 17
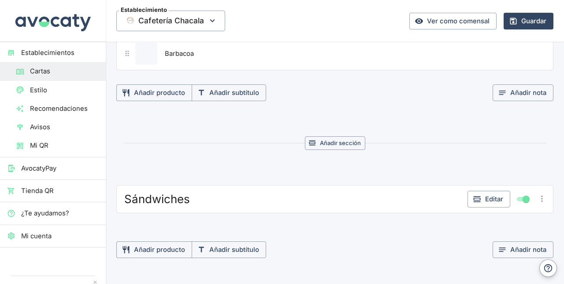
scroll to position [464, 0]
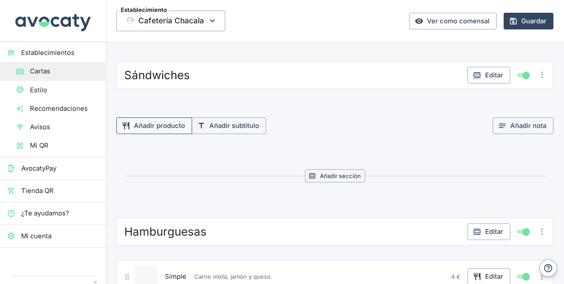
click at [168, 118] on button "Añadir producto" at bounding box center [154, 126] width 76 height 17
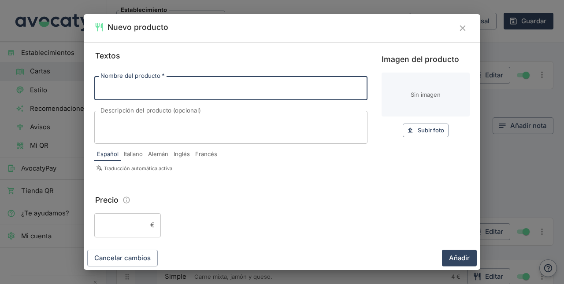
type input "m"
type input "Mixto"
click at [173, 119] on textarea "Descripción del producto (opcional)" at bounding box center [230, 127] width 261 height 18
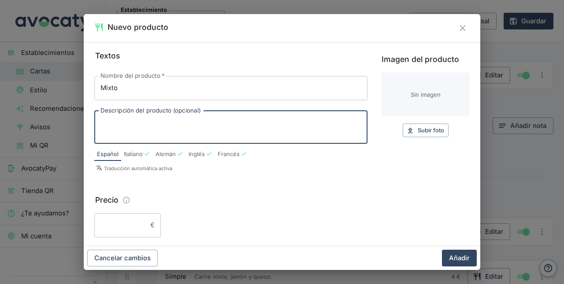
type textarea "J"
type textarea "j"
type textarea "jamón y queso"
click at [133, 232] on input "Precio" at bounding box center [120, 226] width 52 height 24
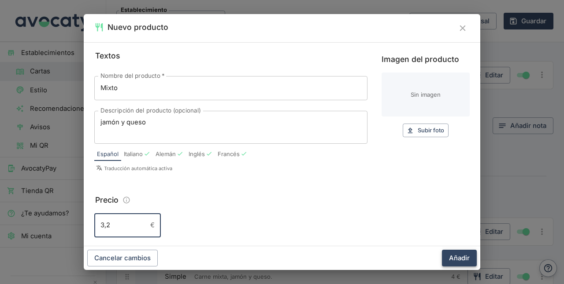
type input "3,2"
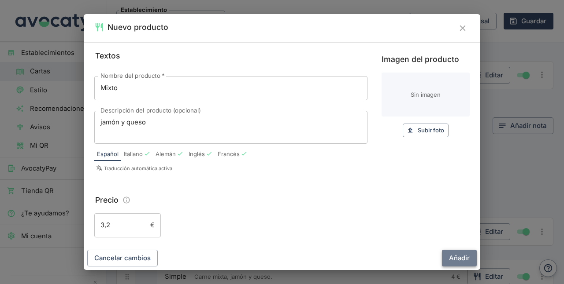
click at [457, 261] on button "Añadir" at bounding box center [459, 258] width 35 height 17
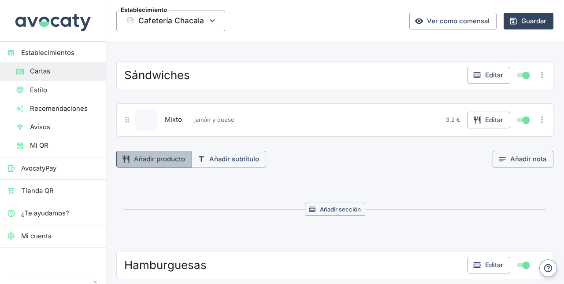
click at [146, 152] on button "Añadir producto" at bounding box center [154, 159] width 76 height 17
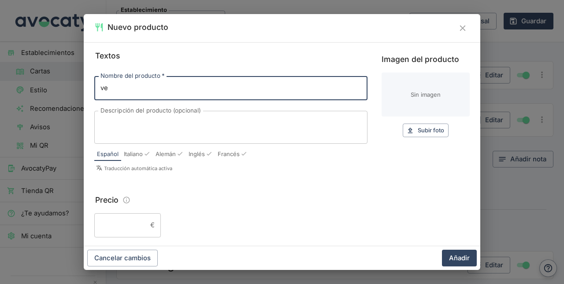
type input "v"
click at [164, 95] on input "Mixto" at bounding box center [230, 88] width 273 height 24
type input "Mixto con huevo"
click at [115, 223] on input "Precio" at bounding box center [120, 226] width 52 height 24
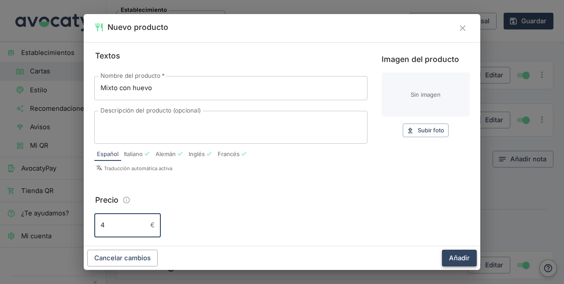
type input "4"
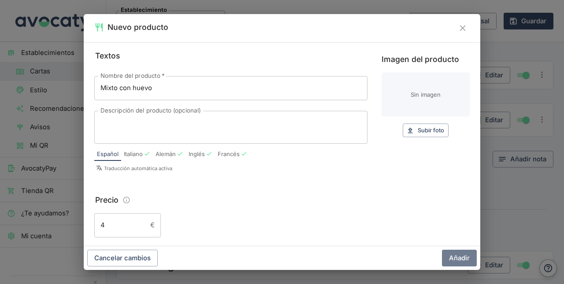
click at [466, 259] on button "Añadir" at bounding box center [459, 258] width 35 height 17
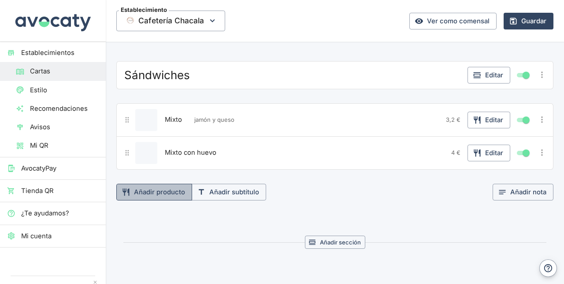
click at [144, 187] on button "Añadir producto" at bounding box center [154, 192] width 76 height 17
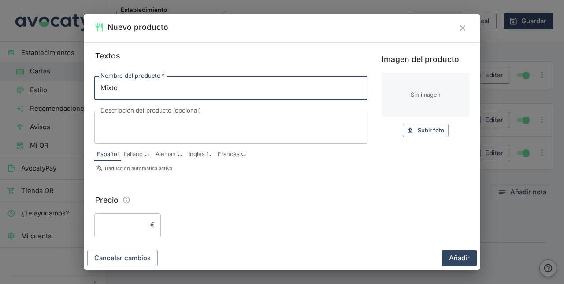
click at [156, 95] on input "Mixto" at bounding box center [230, 88] width 273 height 24
type input "Mixto con beicon"
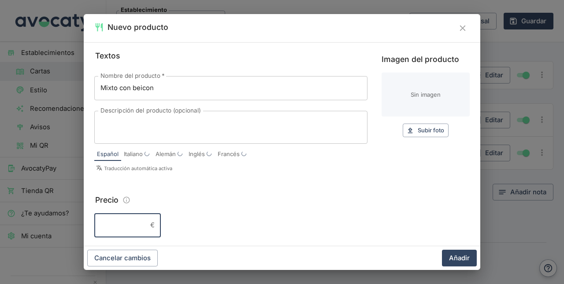
click at [124, 230] on input "Precio" at bounding box center [120, 226] width 52 height 24
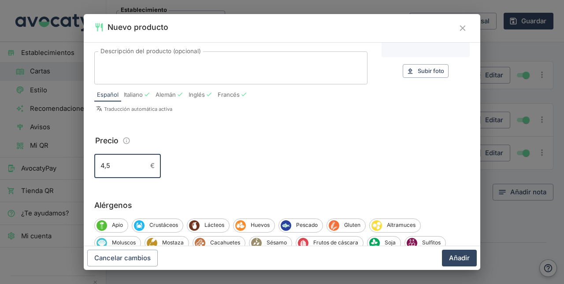
scroll to position [60, 0]
type input "4,5"
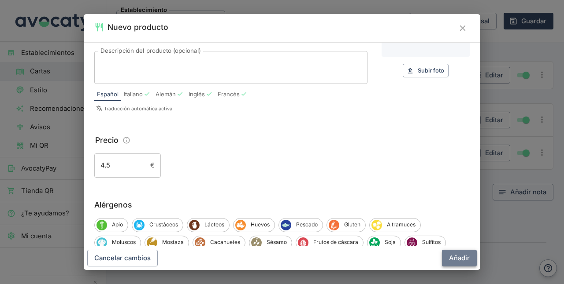
click at [459, 261] on button "Añadir" at bounding box center [459, 258] width 35 height 17
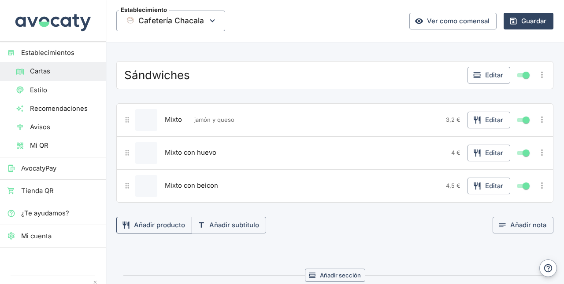
click at [141, 224] on button "Añadir producto" at bounding box center [154, 225] width 76 height 17
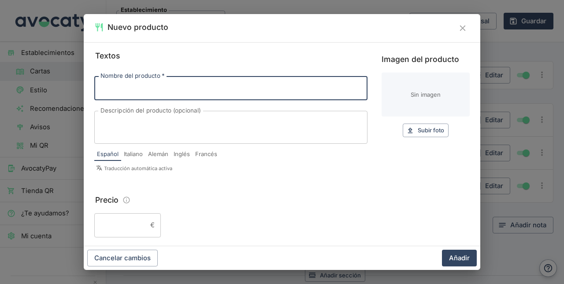
click at [157, 87] on input "Nombre del producto   *" at bounding box center [230, 88] width 273 height 24
type input "Vegetal"
click at [126, 222] on input "Precio" at bounding box center [120, 226] width 52 height 24
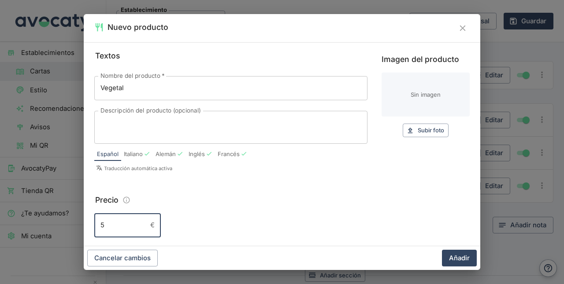
type input "5"
click at [118, 128] on textarea "Descripción del producto (opcional)" at bounding box center [230, 127] width 261 height 18
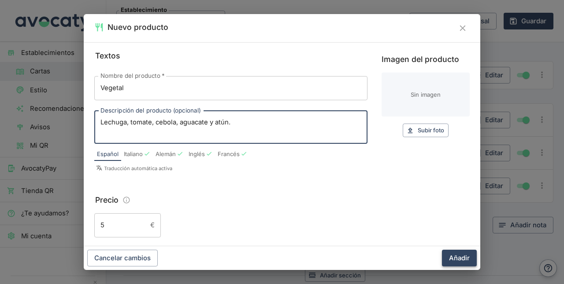
type textarea "Lechuga, tomate, cebola, aguacate y atún."
click at [453, 259] on button "Añadir" at bounding box center [459, 258] width 35 height 17
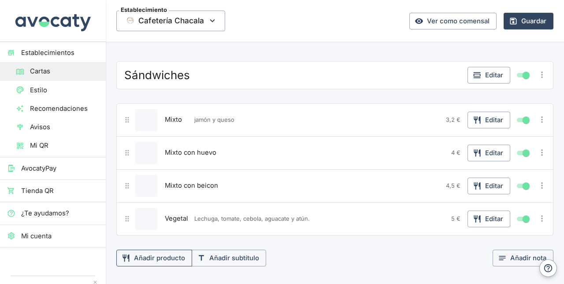
click at [181, 252] on button "Añadir producto" at bounding box center [154, 258] width 76 height 17
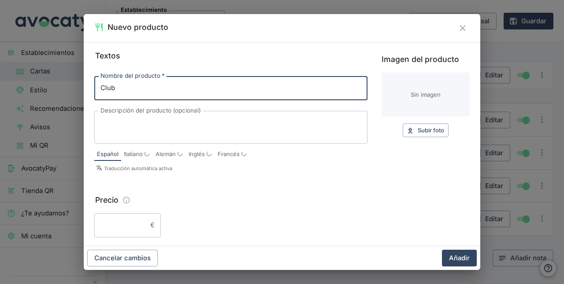
type input "Club"
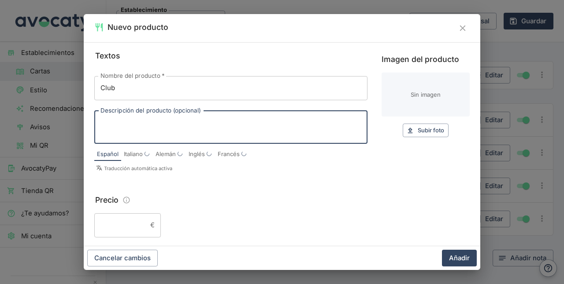
click at [144, 130] on textarea "Descripción del producto (opcional)" at bounding box center [230, 127] width 261 height 18
type textarea "l"
type textarea "Lechuga, tomate, cebola,"
click at [465, 30] on icon "Cerrar" at bounding box center [462, 28] width 10 height 10
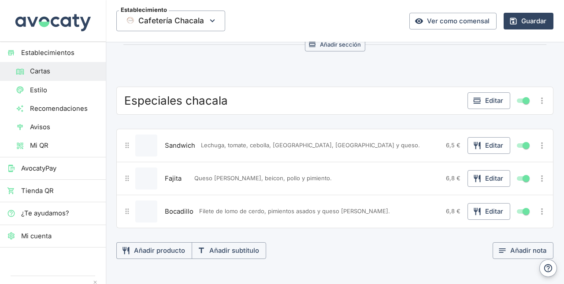
scroll to position [1493, 0]
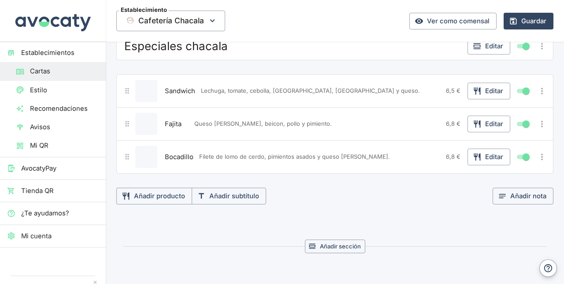
click at [276, 84] on div "Sandwich Lechuga, tomate, cebolla, [GEOGRAPHIC_DATA], [GEOGRAPHIC_DATA] y queso." at bounding box center [302, 91] width 280 height 22
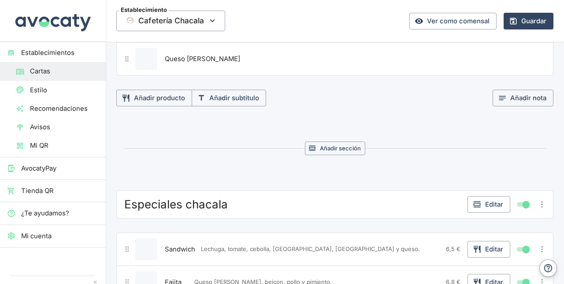
scroll to position [1443, 0]
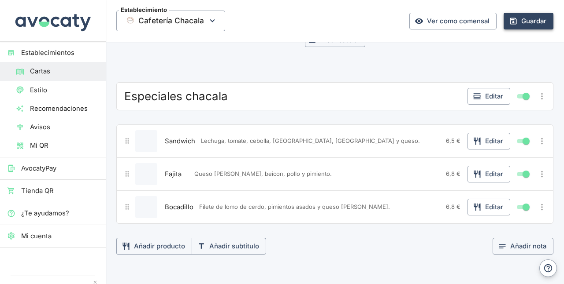
click at [529, 26] on button "Guardar" at bounding box center [528, 21] width 50 height 17
